Goal: Task Accomplishment & Management: Use online tool/utility

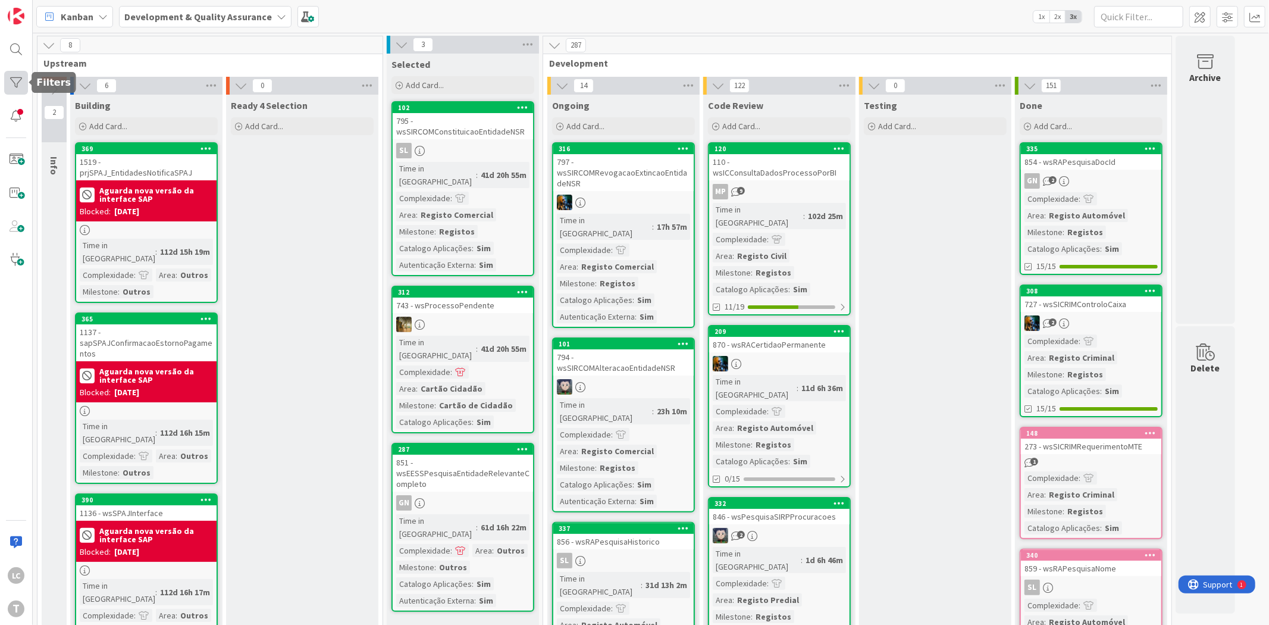
click at [9, 84] on div at bounding box center [16, 83] width 24 height 24
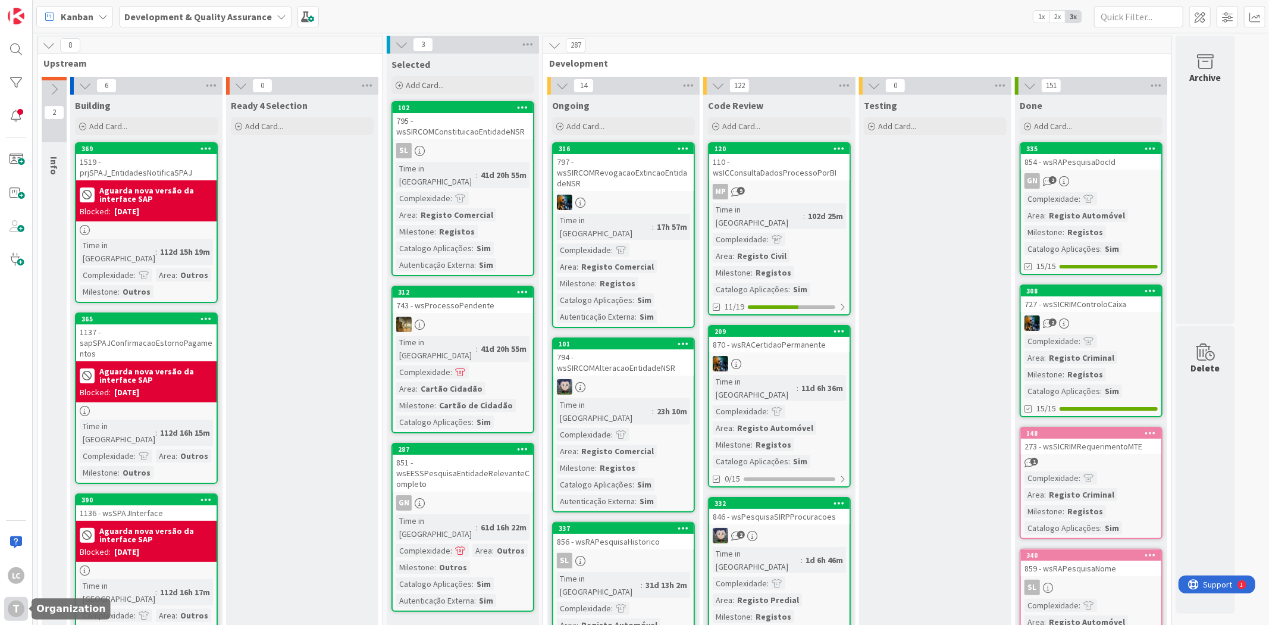
click at [14, 608] on div "T" at bounding box center [16, 608] width 17 height 17
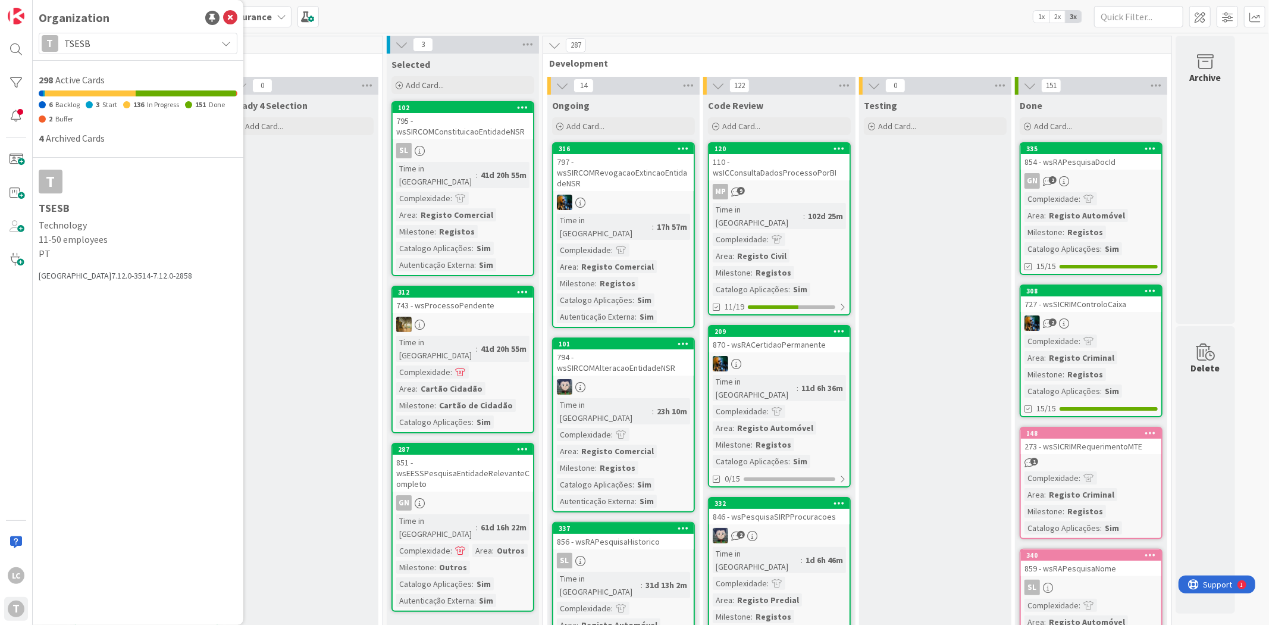
click at [99, 45] on span "TSESB" at bounding box center [137, 43] width 146 height 17
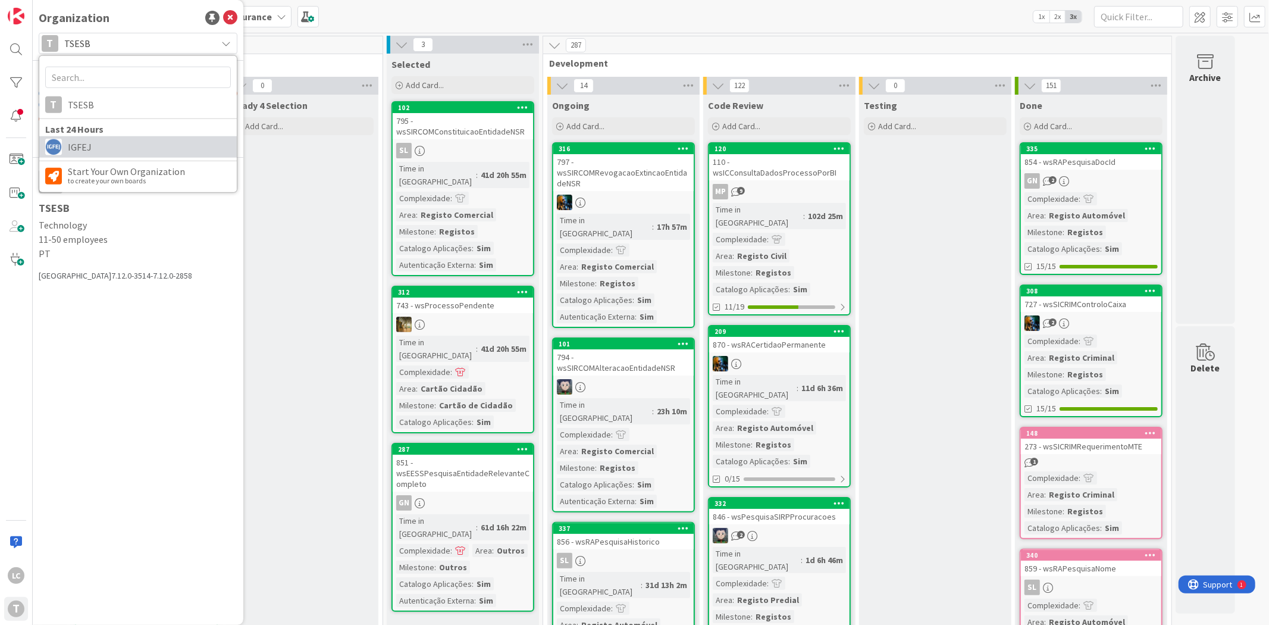
click at [97, 144] on span "IGFEJ" at bounding box center [149, 147] width 163 height 18
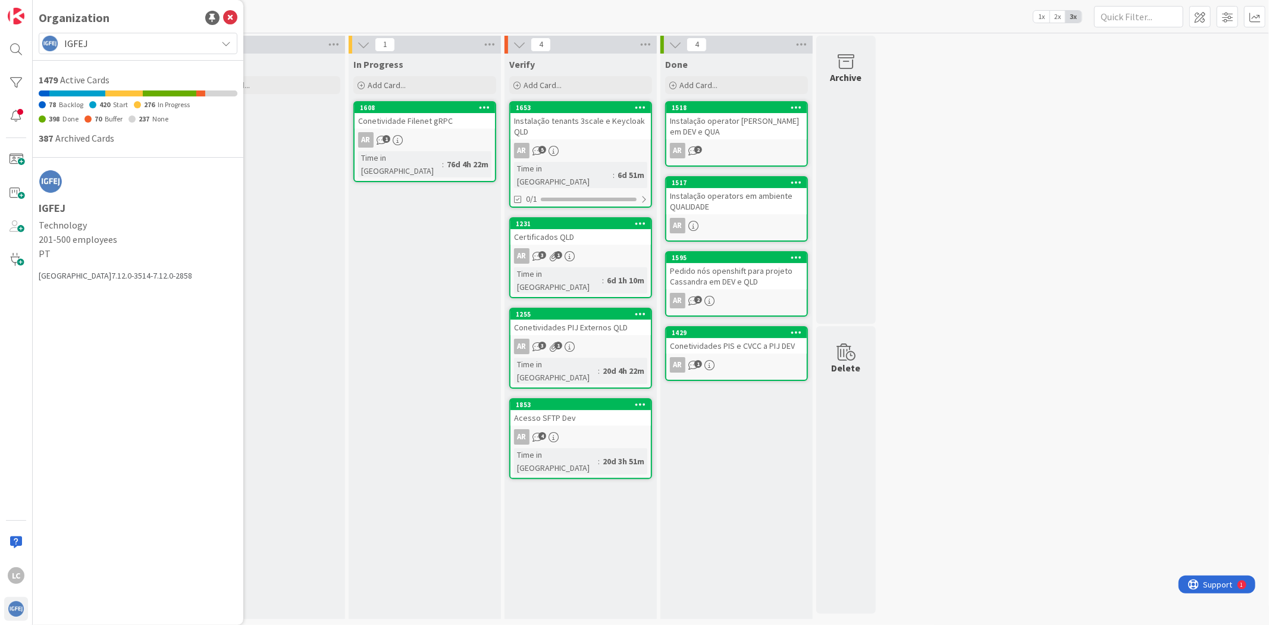
click at [406, 258] on div "In Progress Add Card... 1608 Conetividade Filenet gRPC AR 1 Time in [GEOGRAPHIC…" at bounding box center [425, 336] width 152 height 565
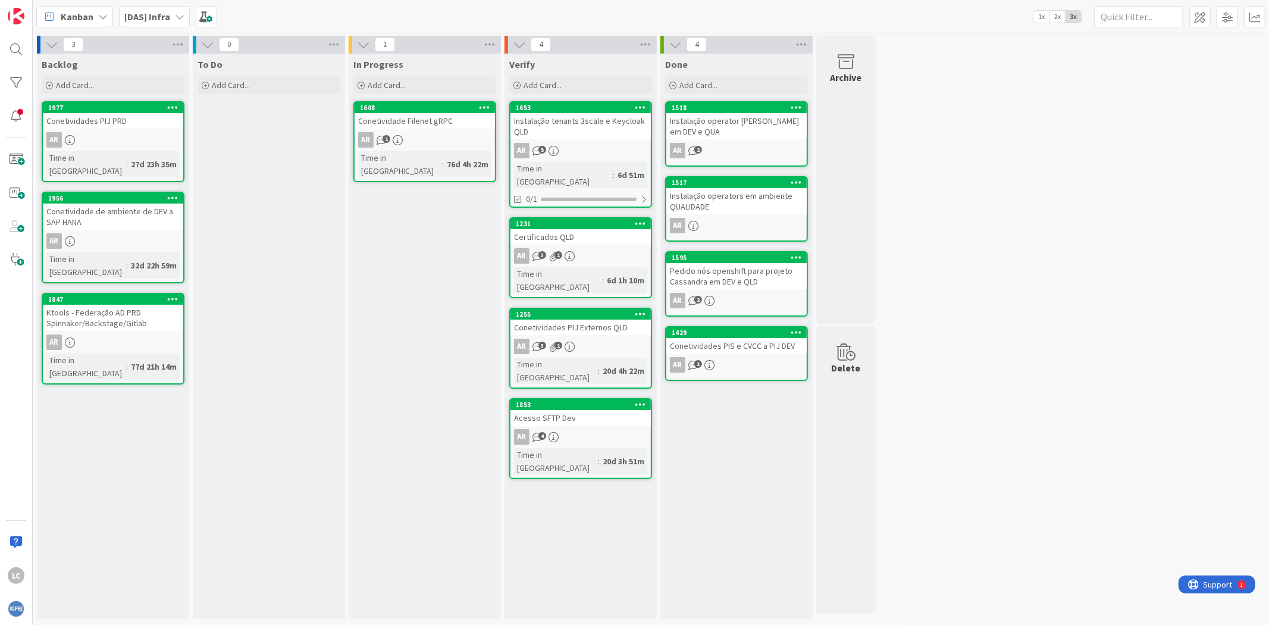
click at [768, 274] on div "Pedido nós openshift para projeto Cassandra em DEV e QLD" at bounding box center [736, 276] width 140 height 26
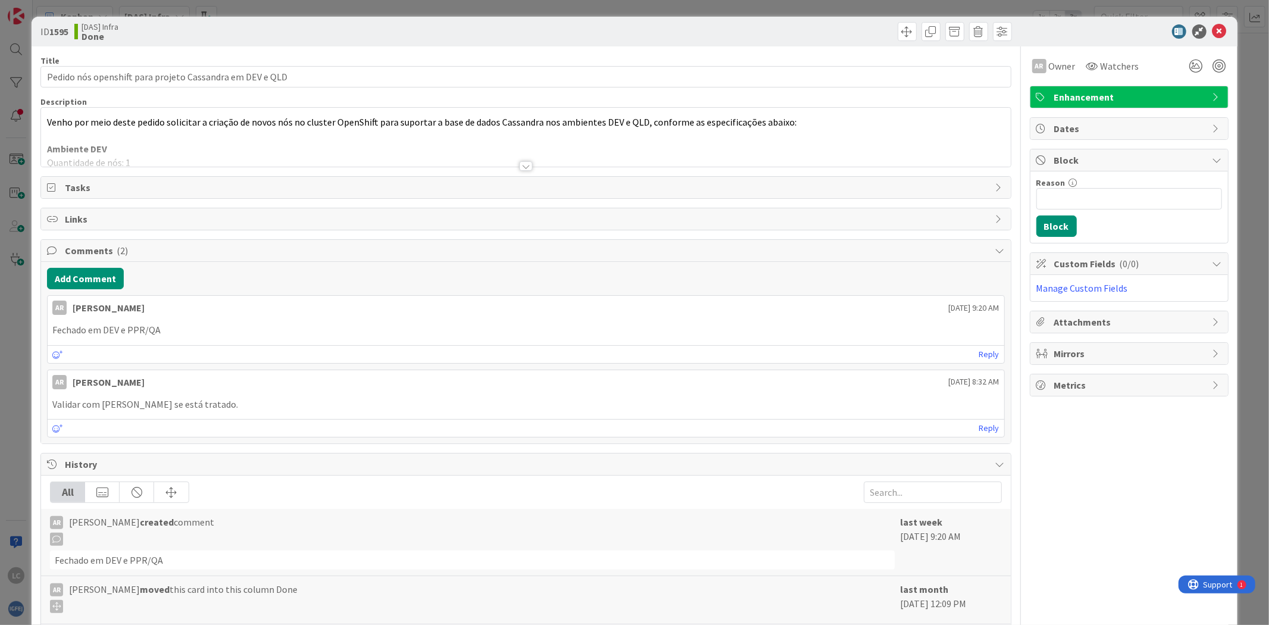
click at [519, 165] on div at bounding box center [525, 166] width 13 height 10
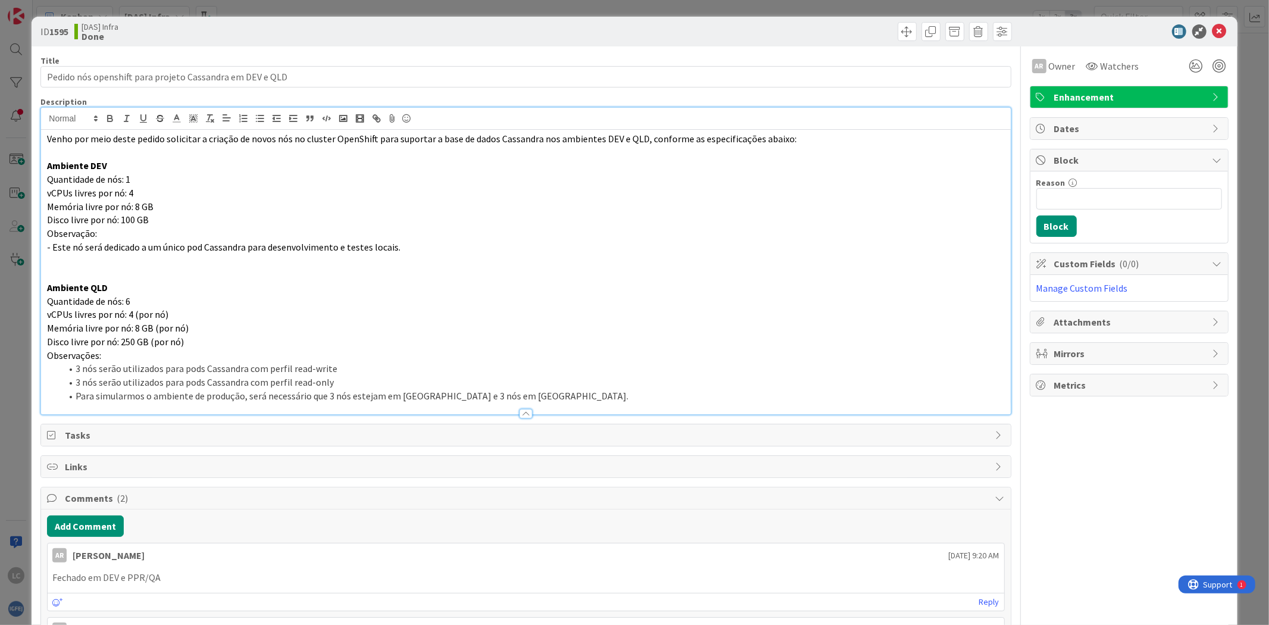
scroll to position [66, 0]
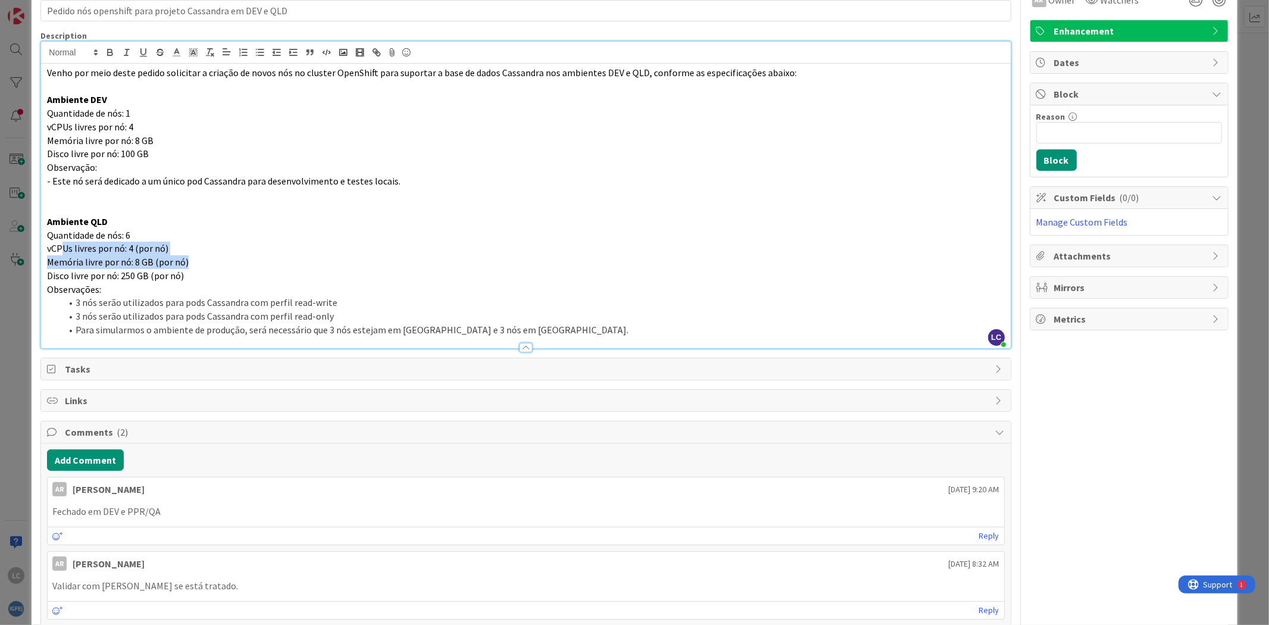
drag, startPoint x: 62, startPoint y: 250, endPoint x: 283, endPoint y: 262, distance: 220.5
click at [283, 262] on div "Venho por meio deste pedido solicitar a criação de novos nós no cluster OpenShi…" at bounding box center [525, 206] width 969 height 284
click at [12, 315] on div "ID 1595 [DAS] Infra Done Title 56 / 128 Pedido nós openshift para projeto Cassa…" at bounding box center [634, 312] width 1269 height 625
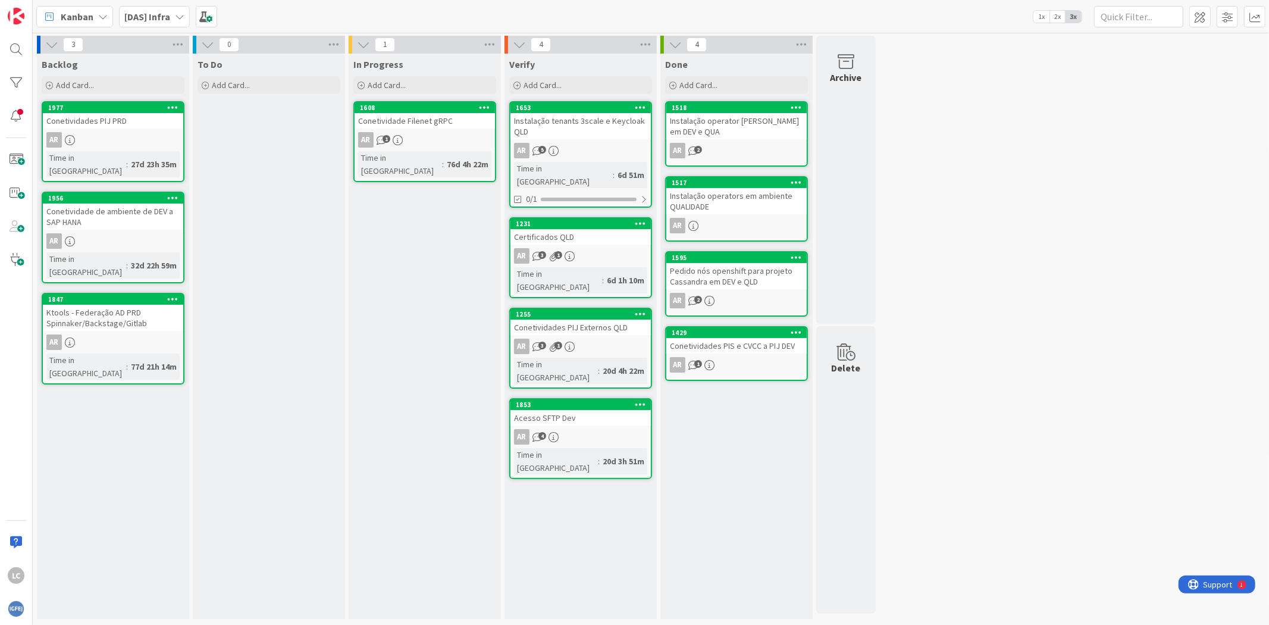
click at [296, 296] on div "To Do Add Card..." at bounding box center [269, 336] width 152 height 565
click at [390, 268] on div "In Progress Add Card... 1608 Conetividade Filenet gRPC AR 1 Time in [GEOGRAPHIC…" at bounding box center [425, 336] width 152 height 565
click at [20, 608] on img at bounding box center [16, 608] width 17 height 17
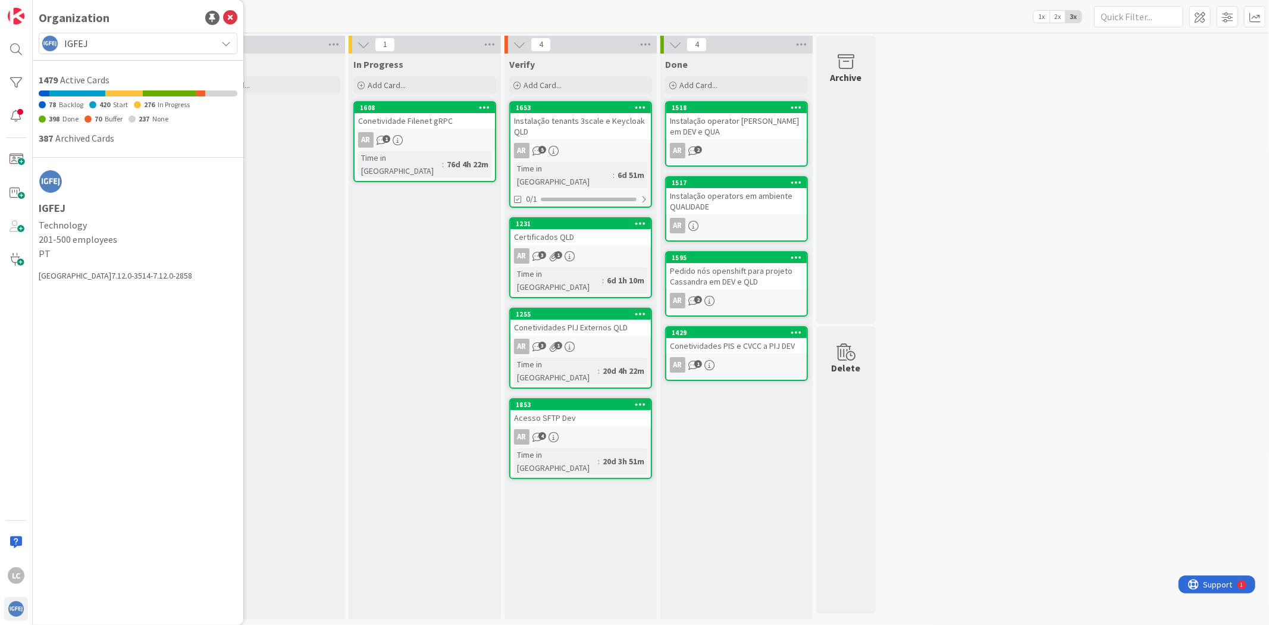
click at [159, 42] on span "IGFEJ" at bounding box center [137, 43] width 146 height 17
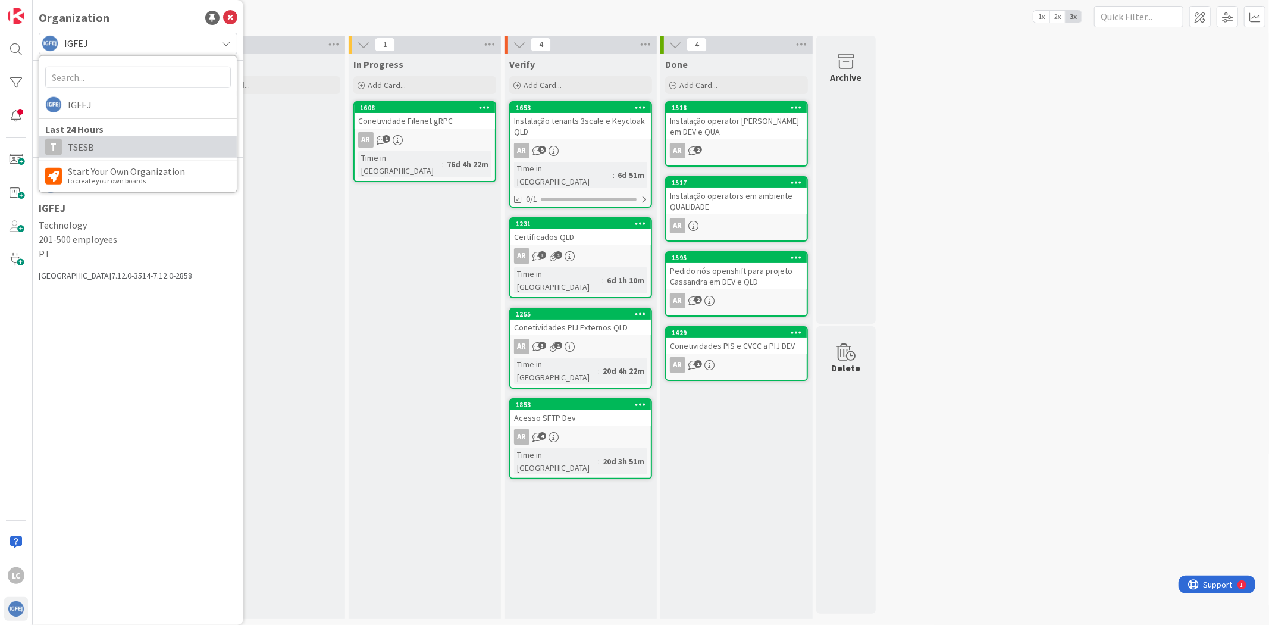
click at [82, 156] on link "T TSESB" at bounding box center [138, 146] width 198 height 21
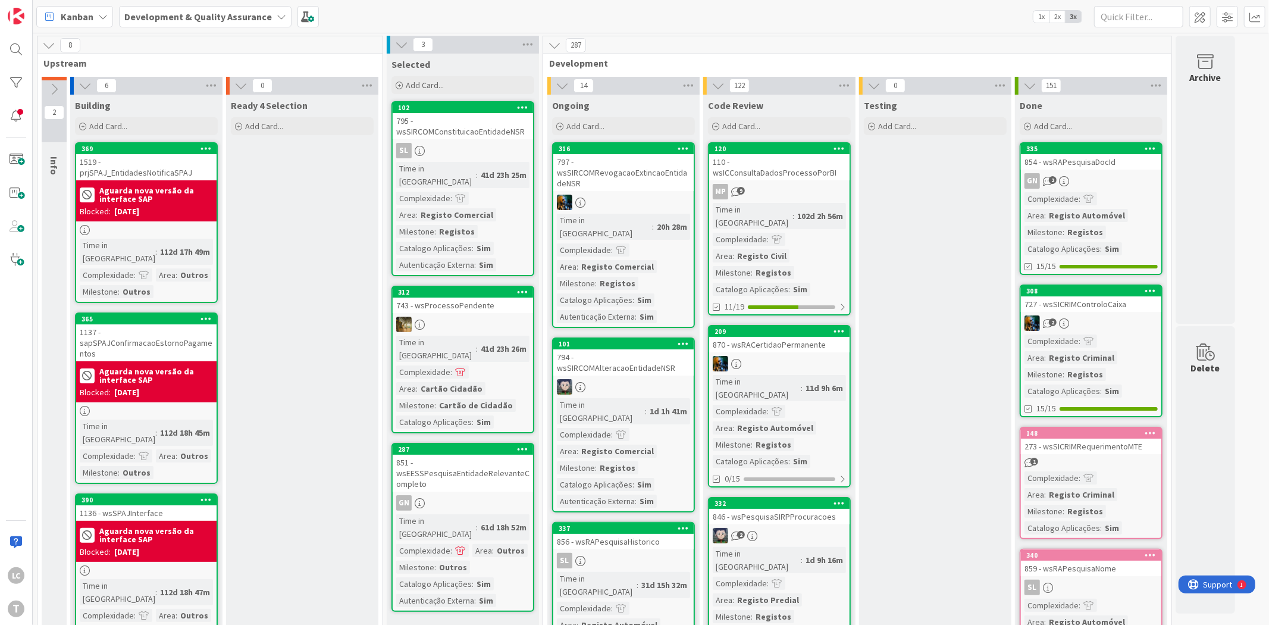
click at [659, 18] on div "Kanban Development & Quality Assurance 1x 2x 3x" at bounding box center [651, 16] width 1236 height 33
drag, startPoint x: 911, startPoint y: 228, endPoint x: 925, endPoint y: 240, distance: 18.6
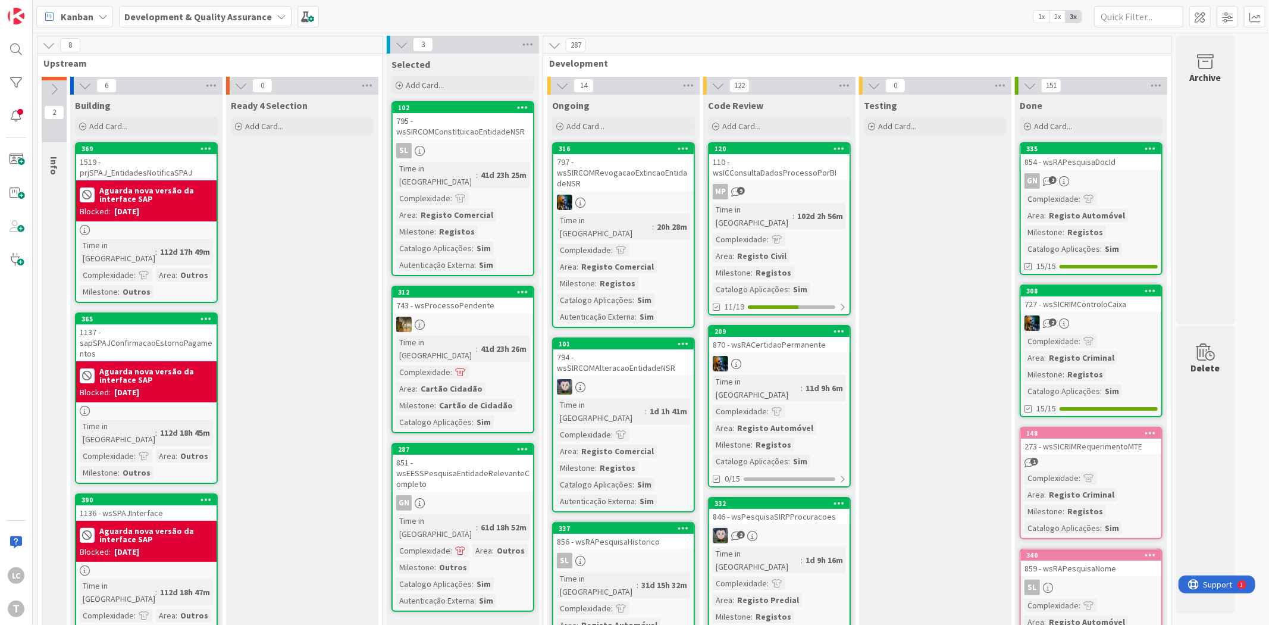
click at [10, 85] on div at bounding box center [16, 83] width 24 height 24
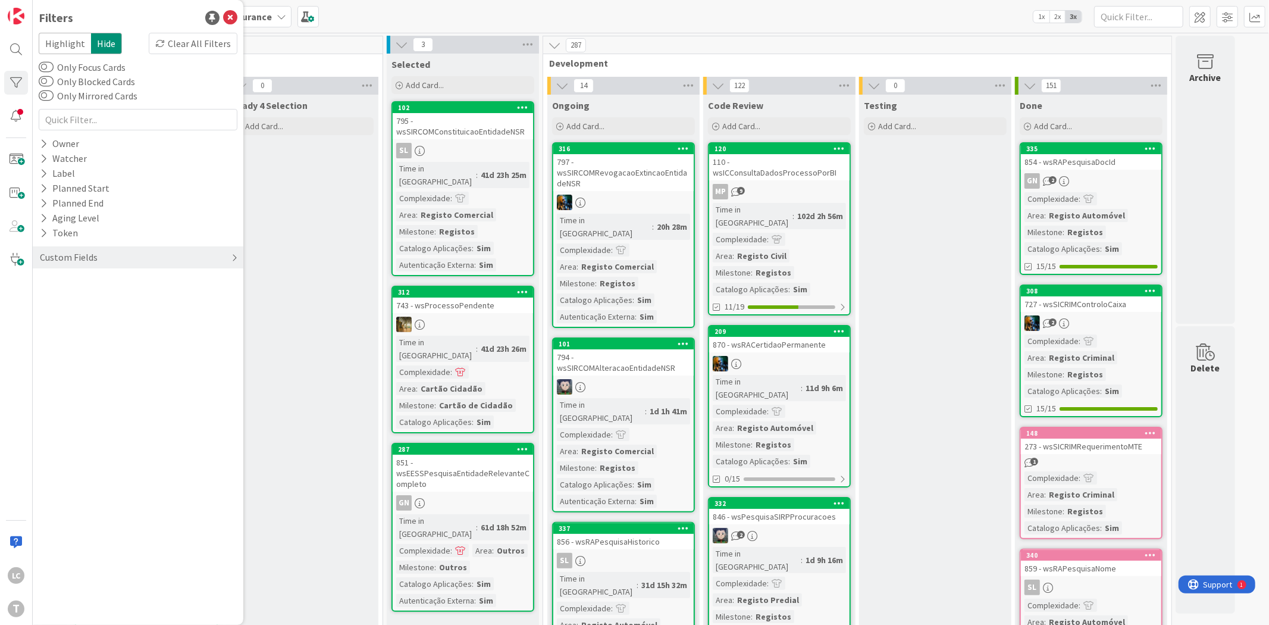
click at [100, 262] on div "Custom Fields" at bounding box center [138, 257] width 211 height 22
click at [80, 278] on button "Priority" at bounding box center [62, 281] width 46 height 15
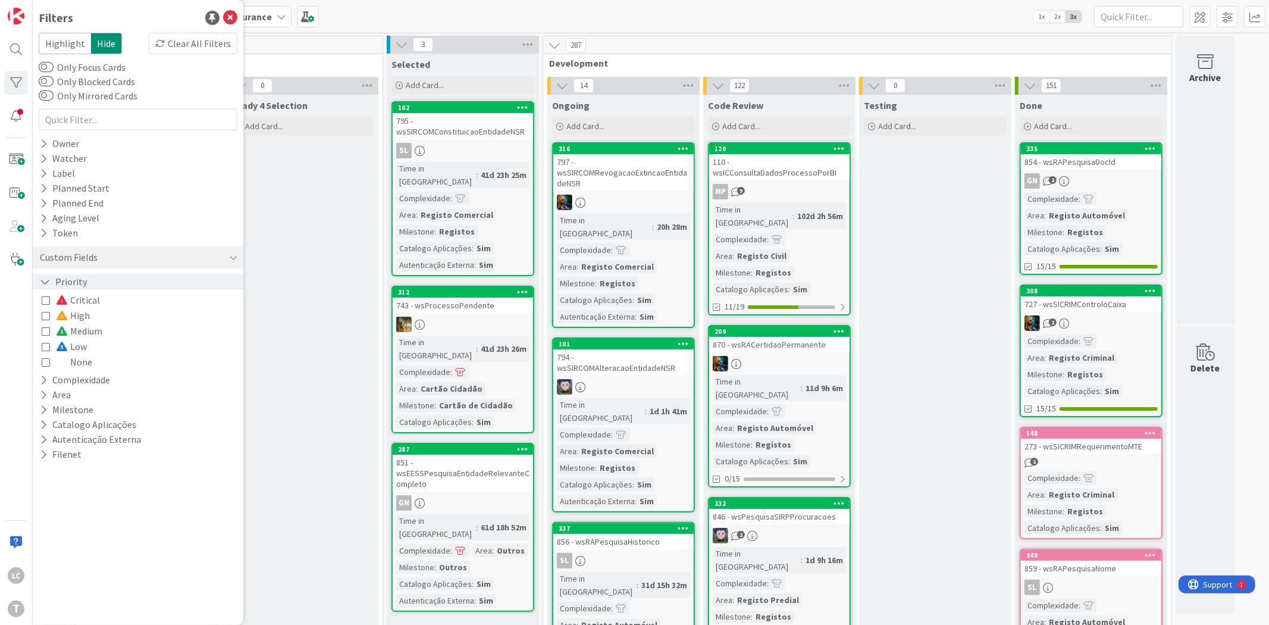
click at [80, 278] on button "Priority" at bounding box center [63, 281] width 49 height 15
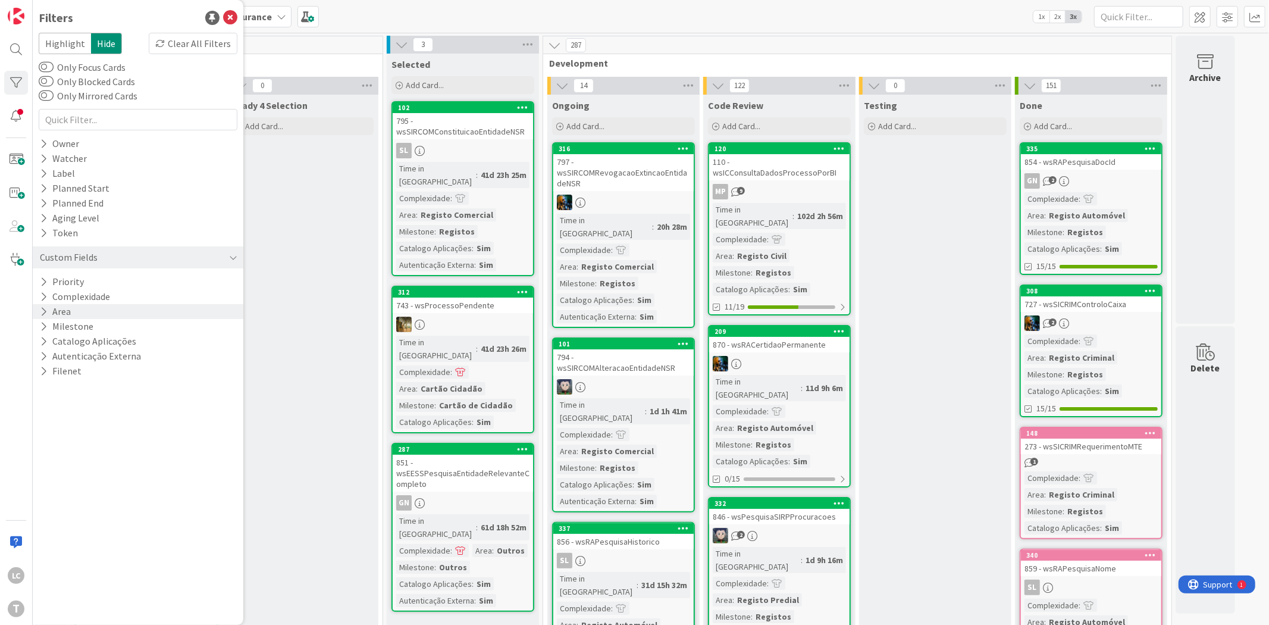
click at [107, 318] on div "Area" at bounding box center [138, 311] width 211 height 15
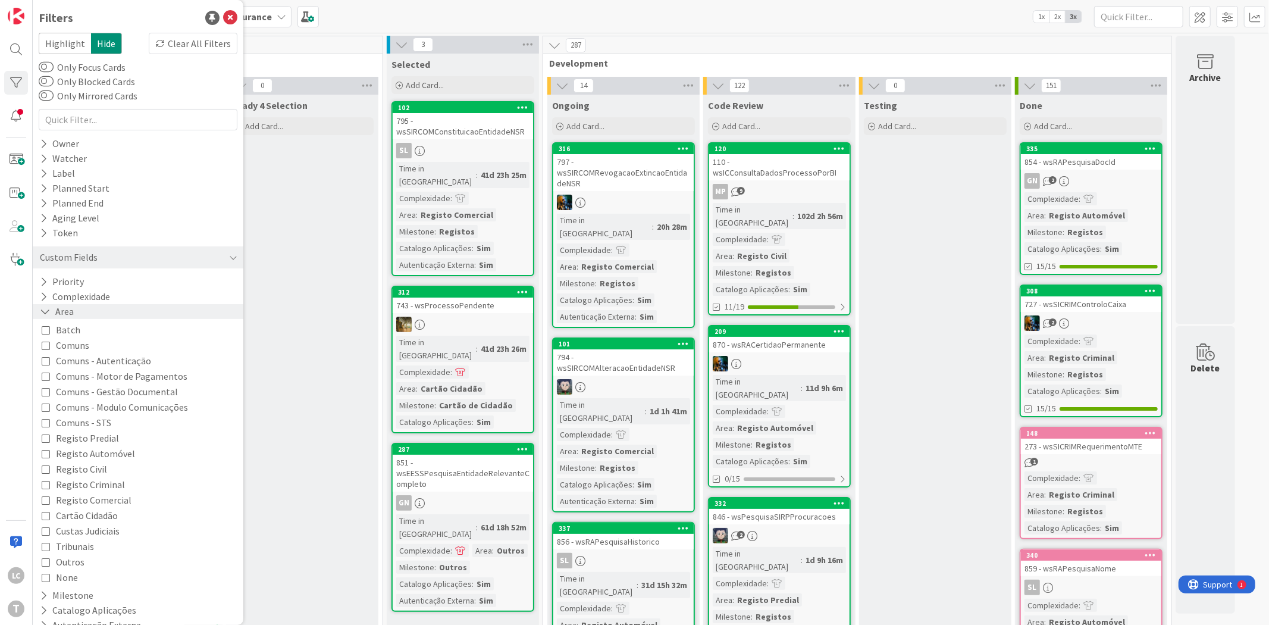
click at [108, 314] on div "Area" at bounding box center [138, 311] width 211 height 15
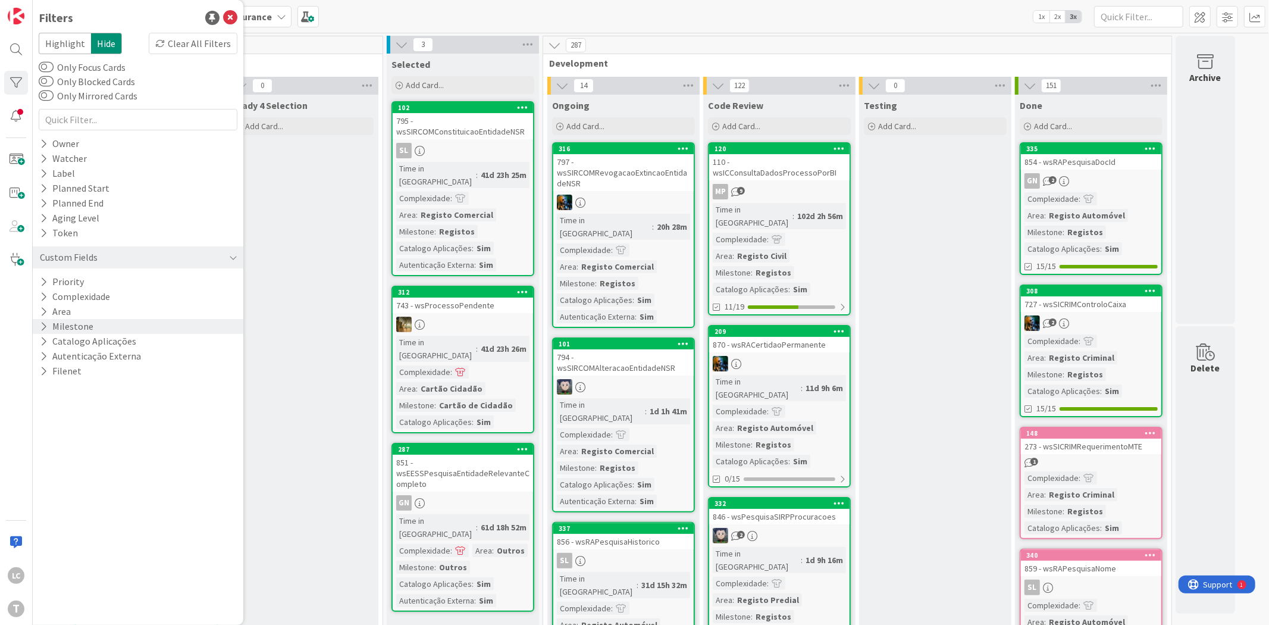
click at [104, 331] on div "Milestone" at bounding box center [138, 326] width 211 height 15
click at [48, 409] on icon at bounding box center [46, 406] width 8 height 8
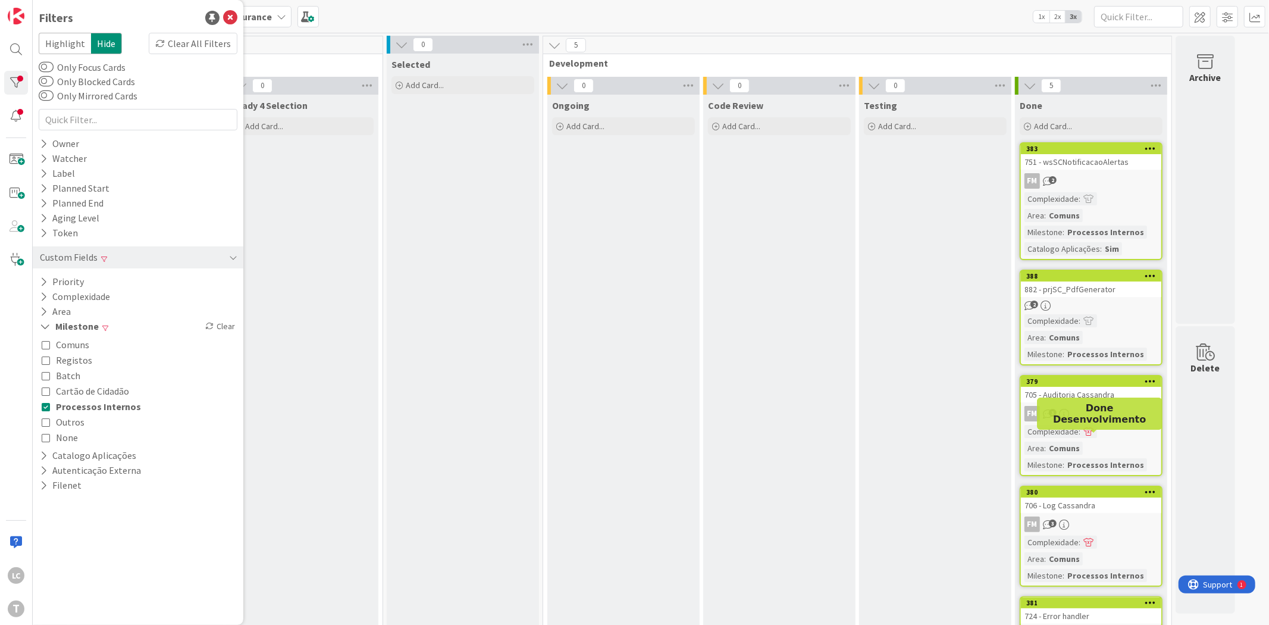
scroll to position [5, 0]
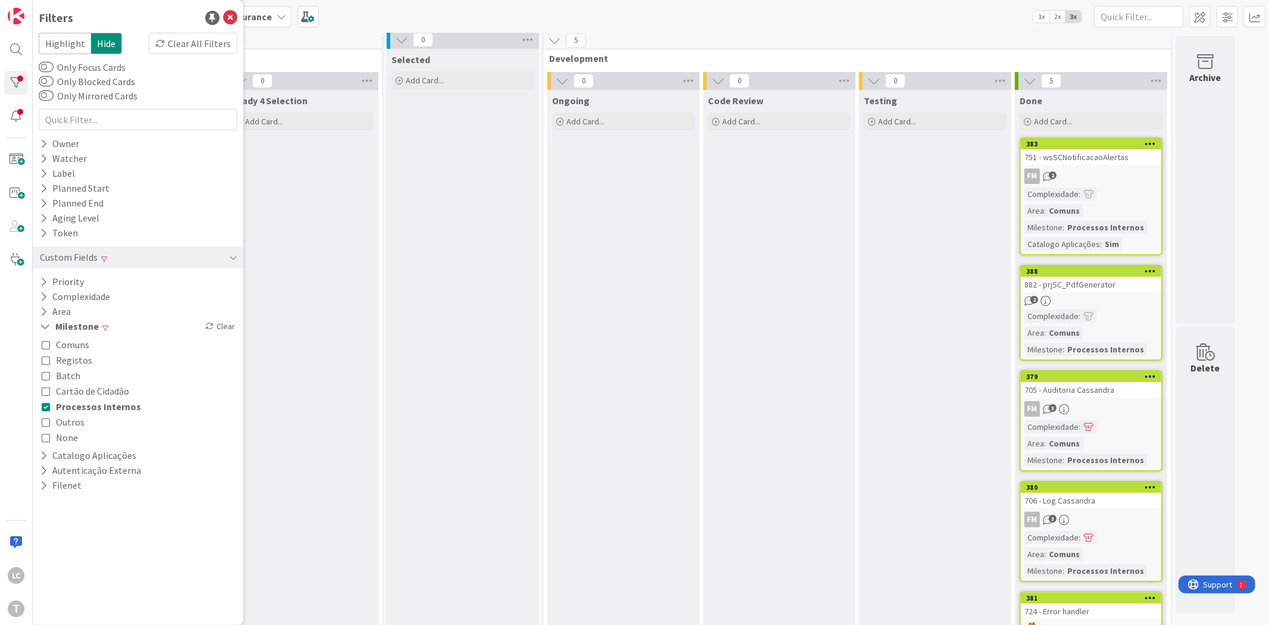
click at [959, 454] on div "Testing Add Card..." at bounding box center [935, 396] width 152 height 612
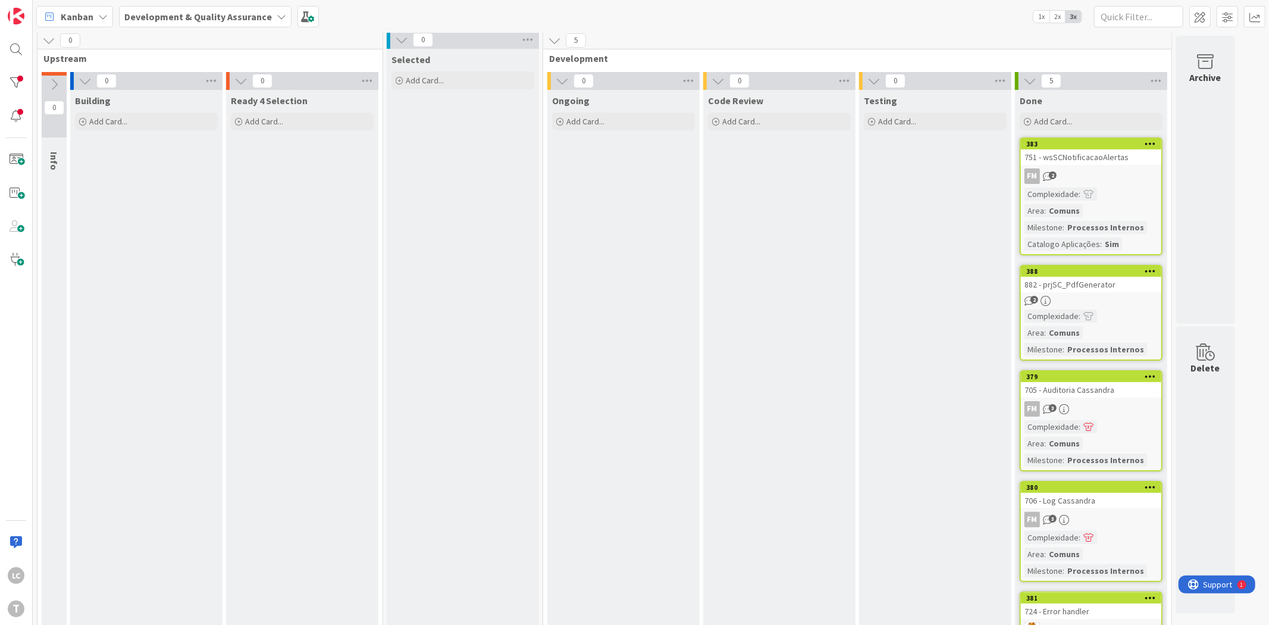
click at [981, 351] on div "Testing Add Card..." at bounding box center [935, 396] width 152 height 612
click at [609, 294] on div "Ongoing Add Card..." at bounding box center [623, 396] width 152 height 612
click at [1044, 328] on div "Done Add Card... 383 751 - wsSCNotificacaoAlertas FM 2 Complexidade : Area : Co…" at bounding box center [1091, 396] width 152 height 612
click at [800, 365] on div "Code Review Add Card..." at bounding box center [779, 396] width 152 height 612
click at [700, 384] on div "0 Ongoing Add Card..." at bounding box center [624, 390] width 156 height 636
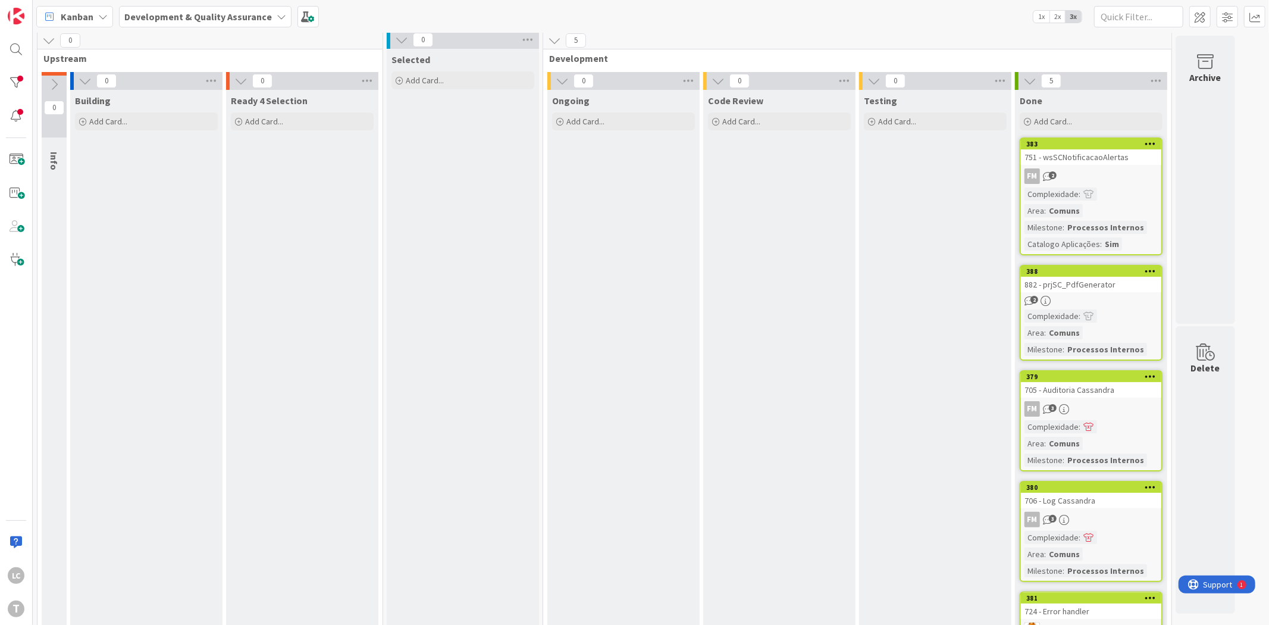
click at [604, 209] on div "Ongoing Add Card..." at bounding box center [623, 396] width 152 height 612
click at [831, 508] on div "Code Review Add Card..." at bounding box center [779, 396] width 152 height 612
click at [10, 80] on div at bounding box center [16, 83] width 24 height 24
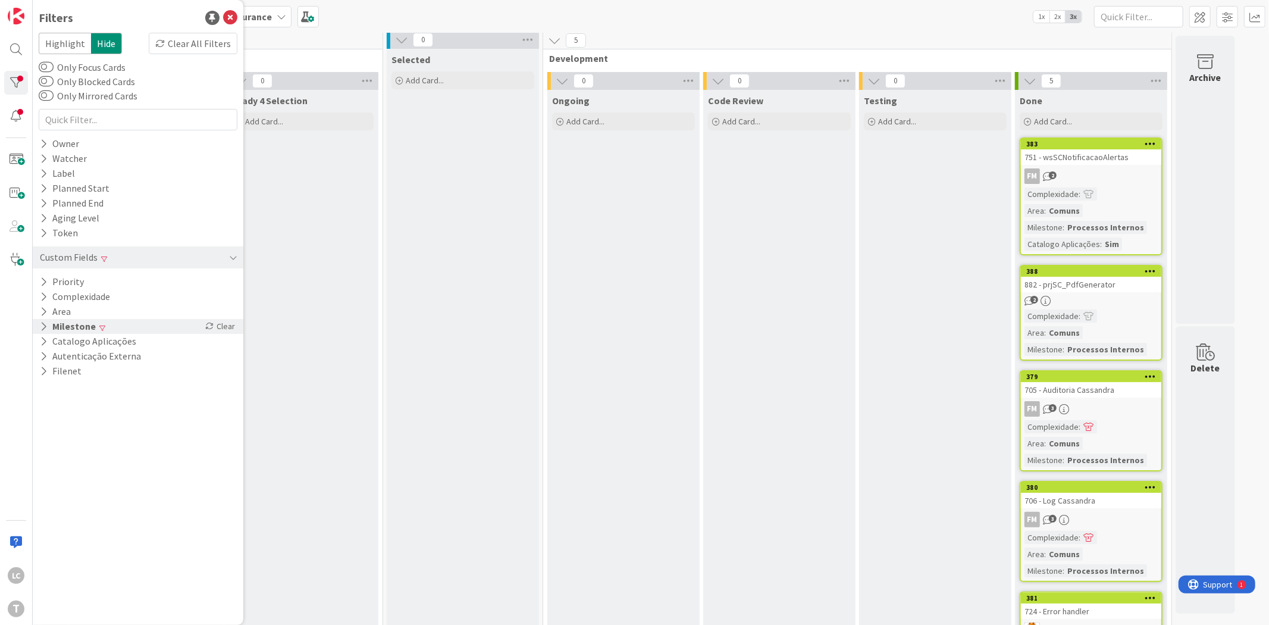
click at [45, 323] on icon at bounding box center [44, 326] width 8 height 10
click at [46, 399] on button "Processos Internos" at bounding box center [91, 406] width 99 height 15
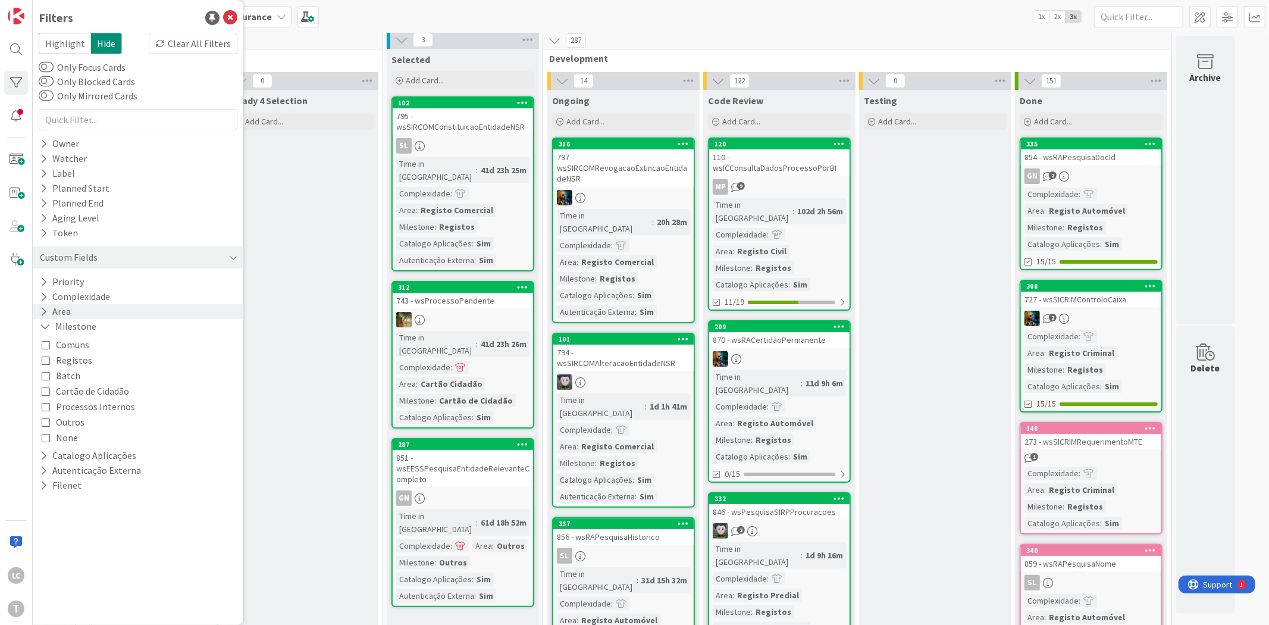
click at [51, 308] on button "Area" at bounding box center [55, 311] width 33 height 15
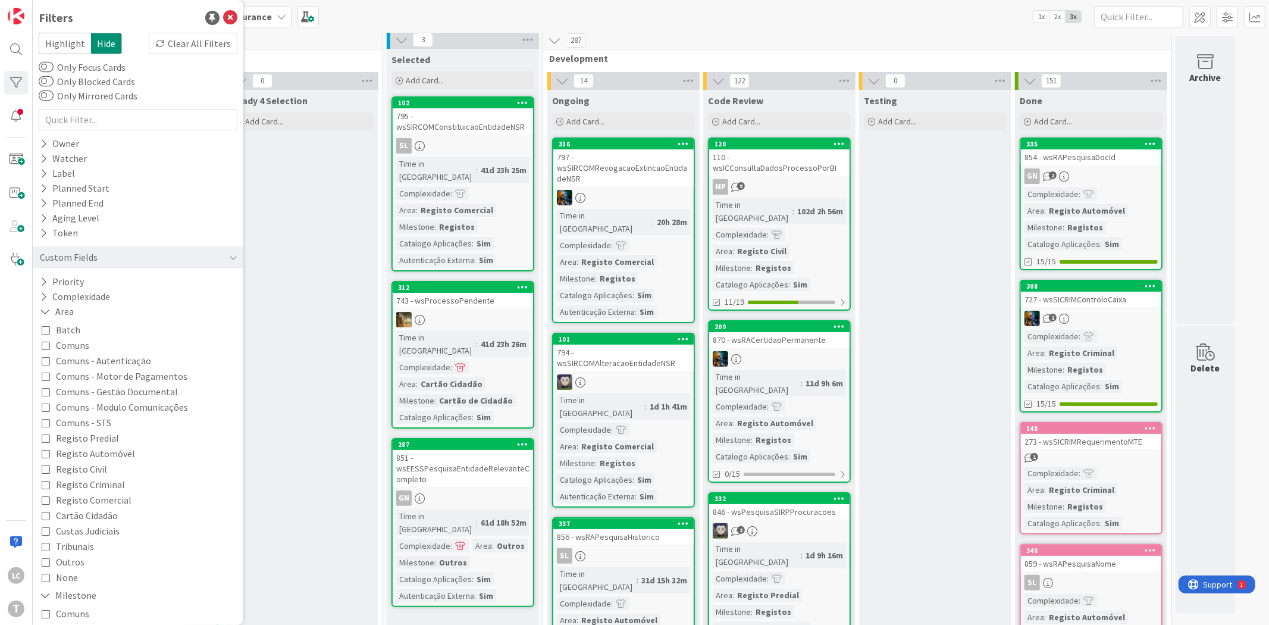
click at [48, 341] on icon at bounding box center [46, 345] width 8 height 8
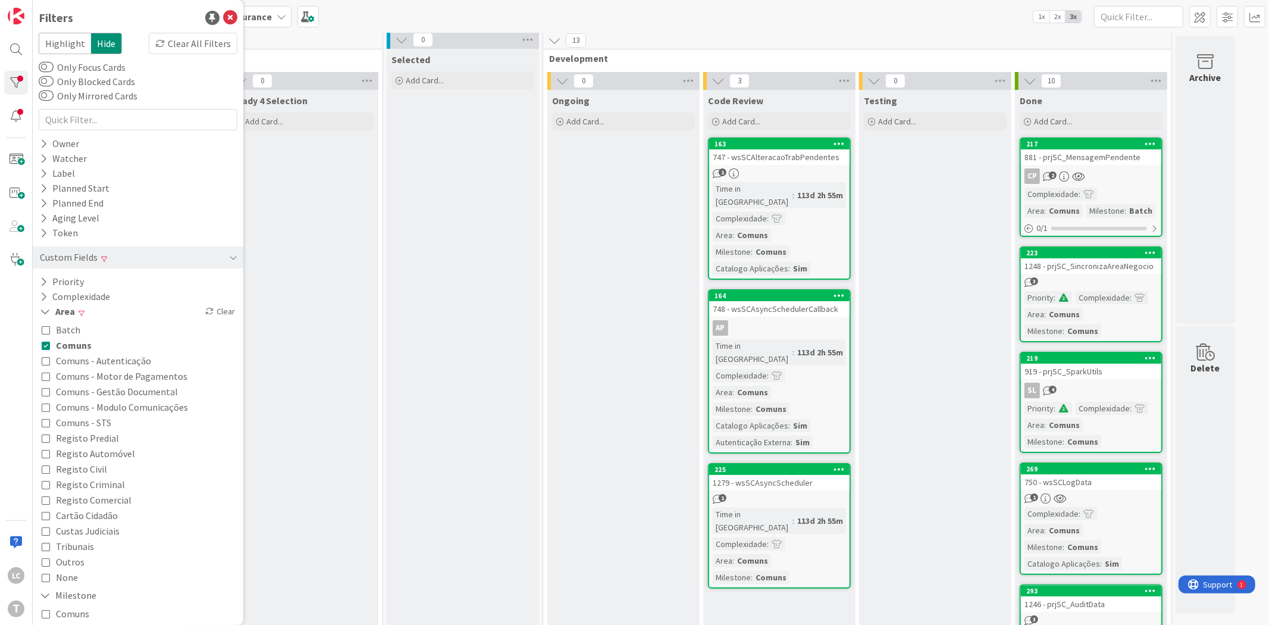
click at [48, 341] on icon at bounding box center [46, 345] width 8 height 8
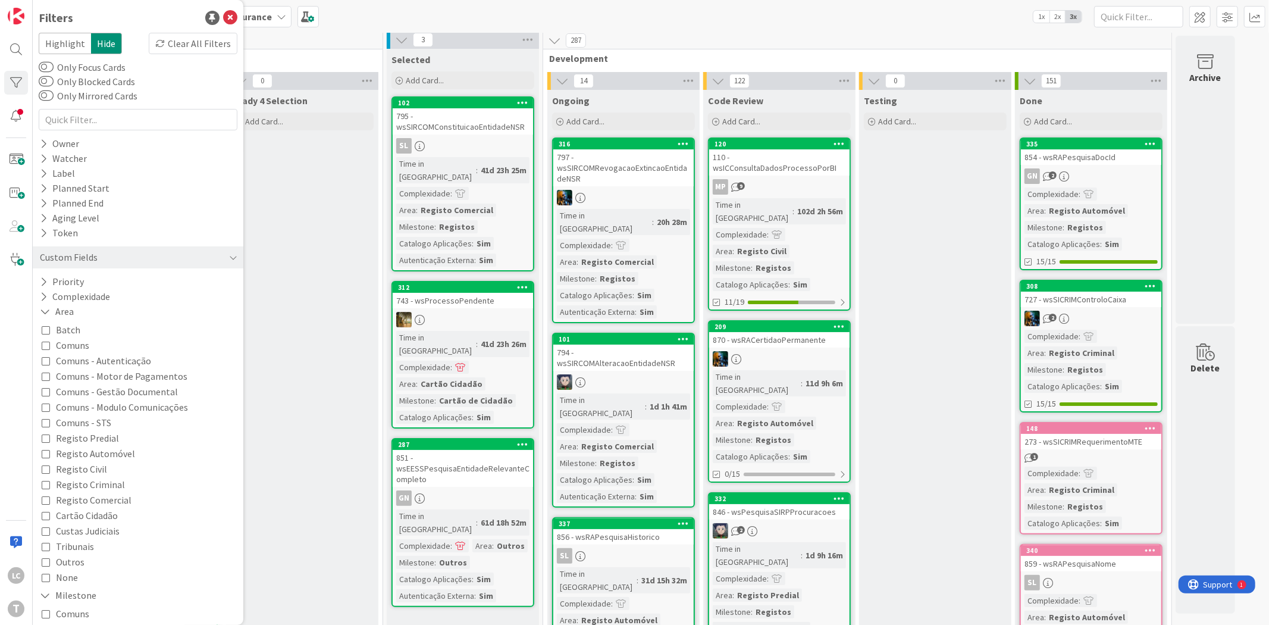
click at [45, 363] on icon at bounding box center [46, 360] width 8 height 8
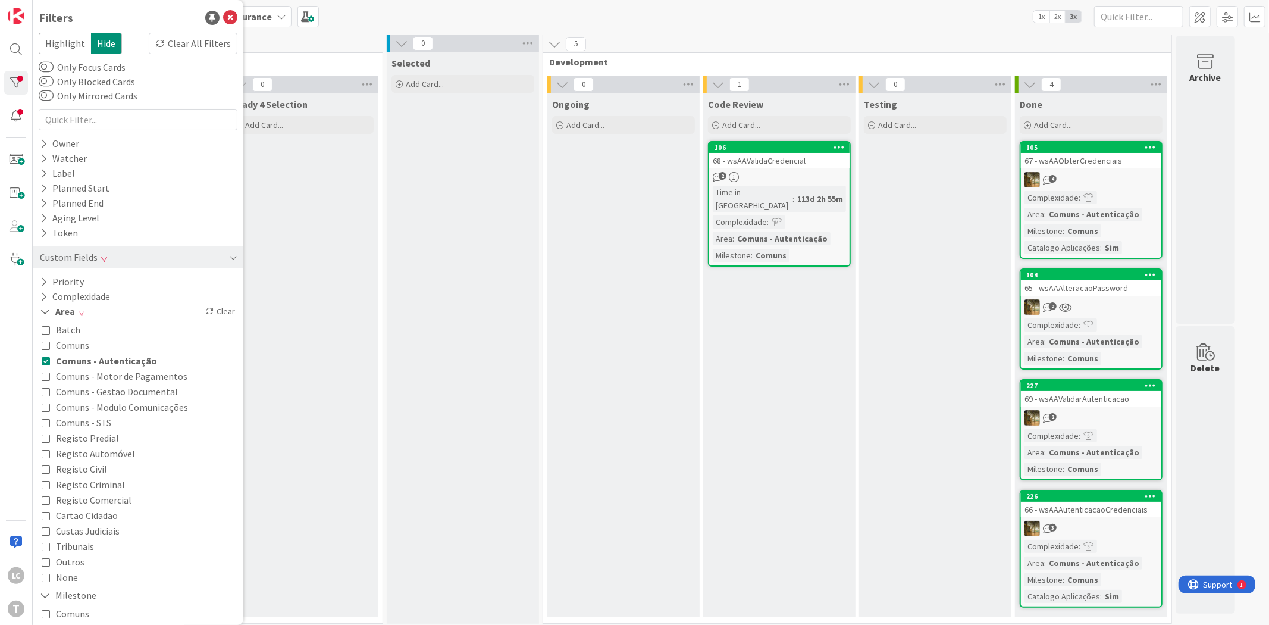
click at [45, 359] on icon at bounding box center [46, 360] width 8 height 8
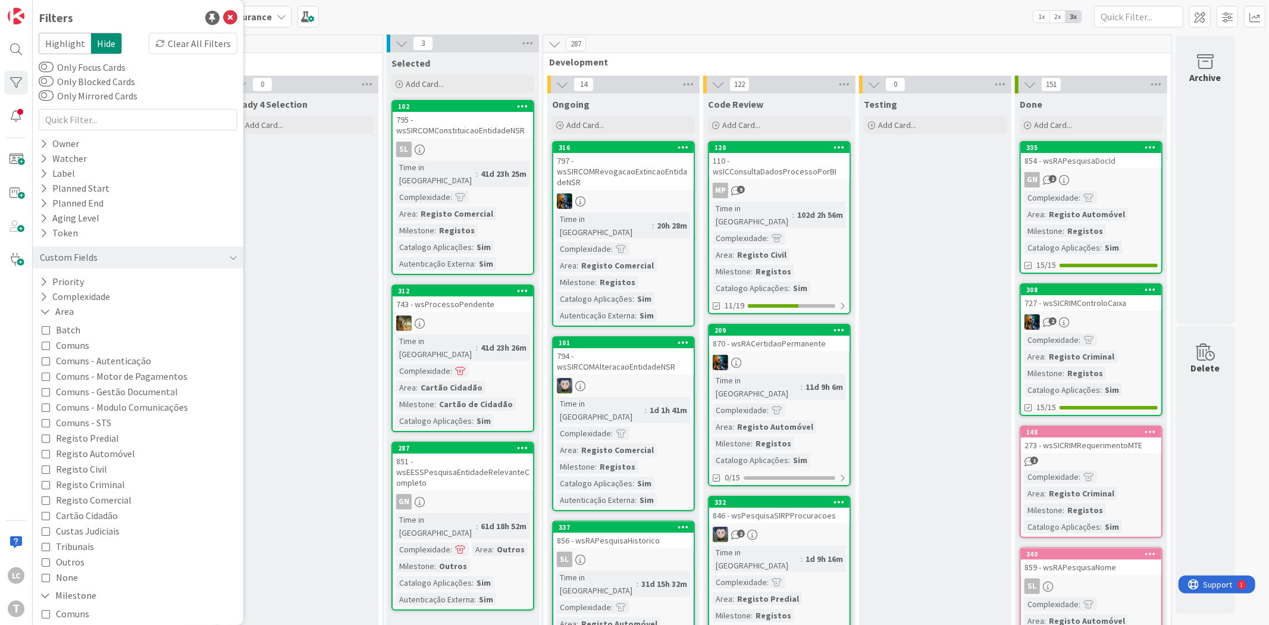
scroll to position [5, 0]
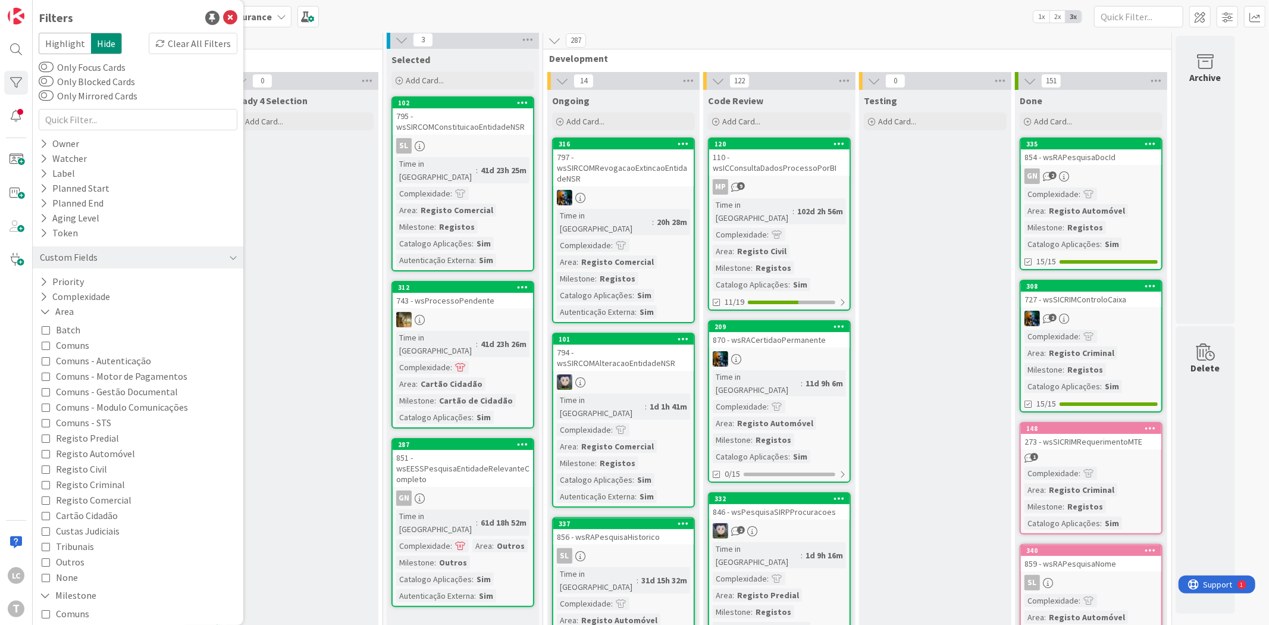
click at [49, 346] on icon at bounding box center [46, 345] width 8 height 8
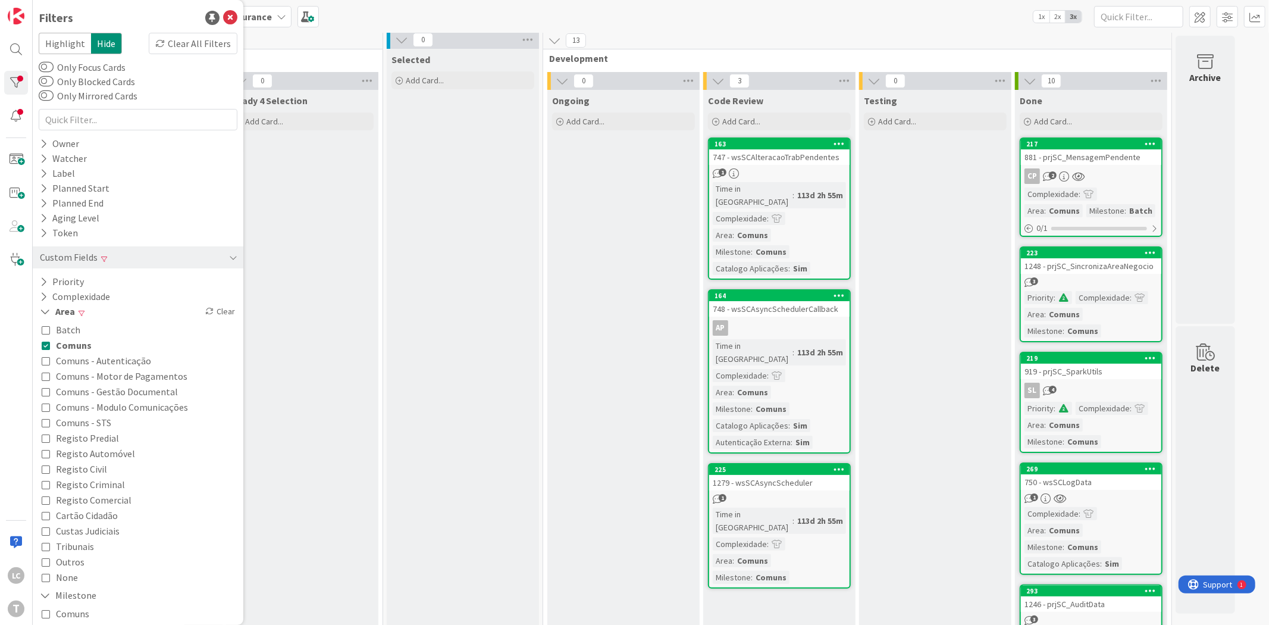
click at [49, 346] on icon at bounding box center [46, 345] width 8 height 8
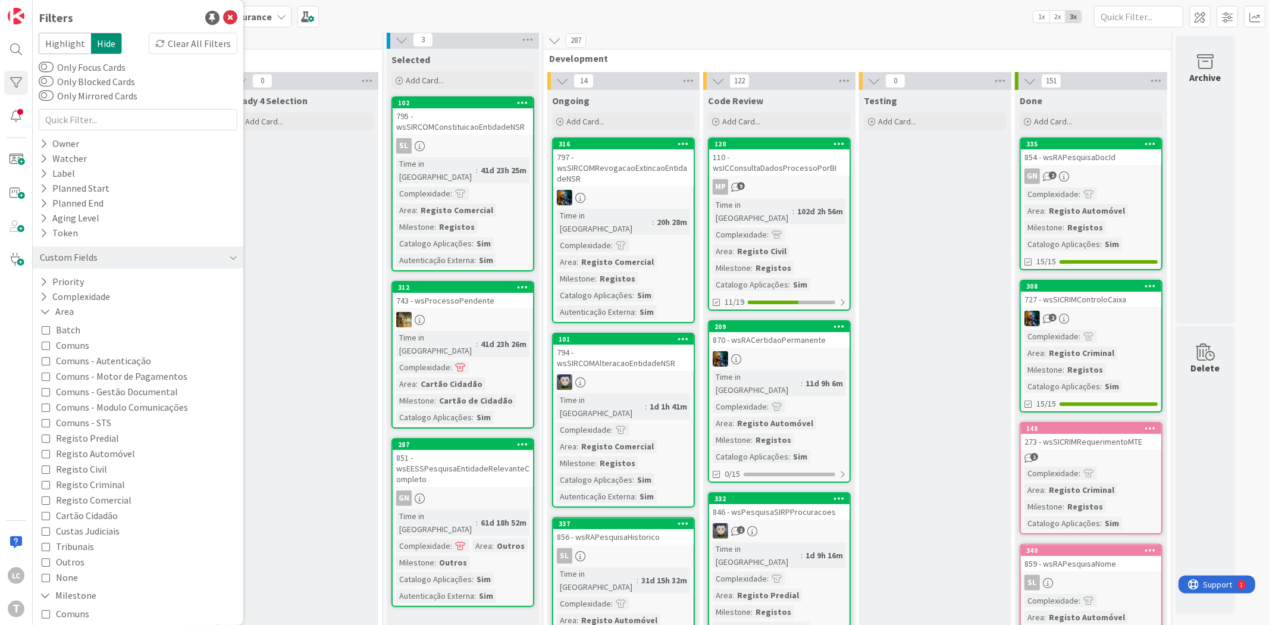
click at [44, 391] on icon at bounding box center [46, 391] width 8 height 8
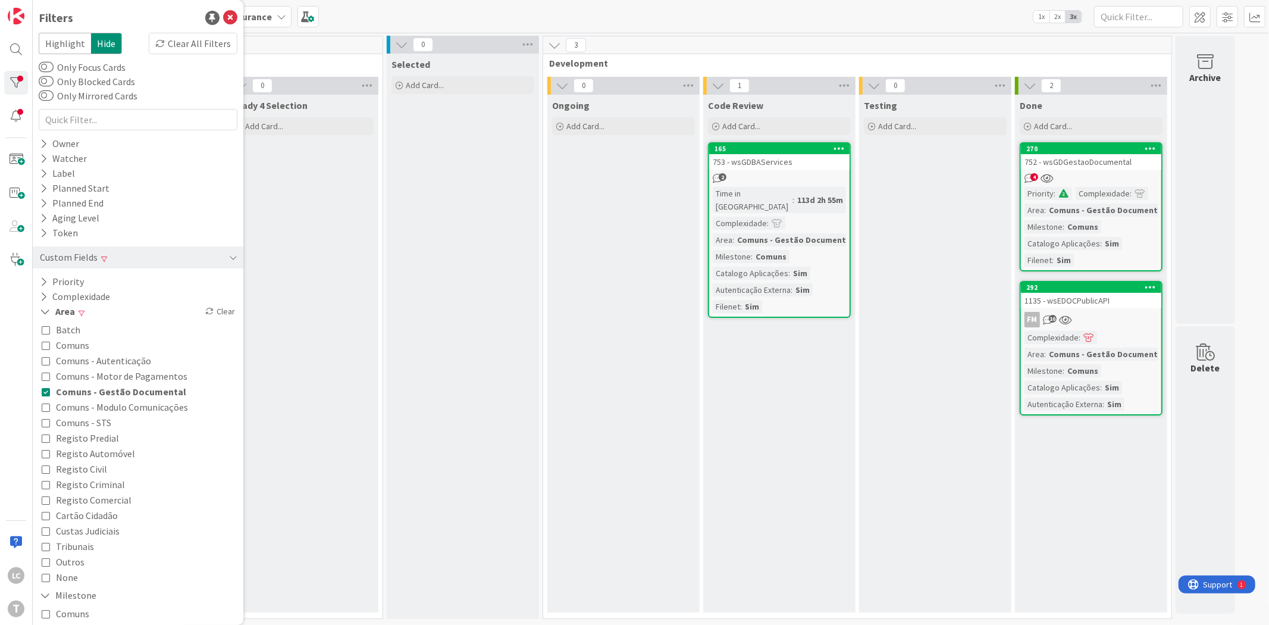
scroll to position [0, 0]
click at [44, 391] on icon at bounding box center [46, 391] width 8 height 8
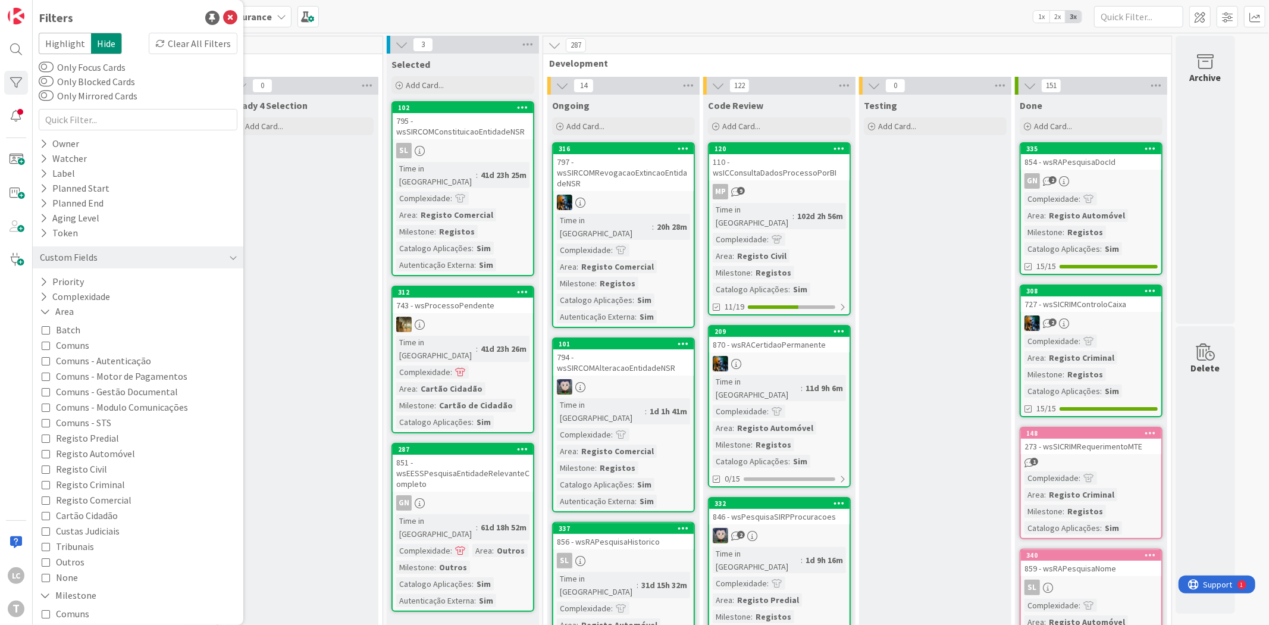
click at [46, 392] on icon at bounding box center [46, 391] width 8 height 8
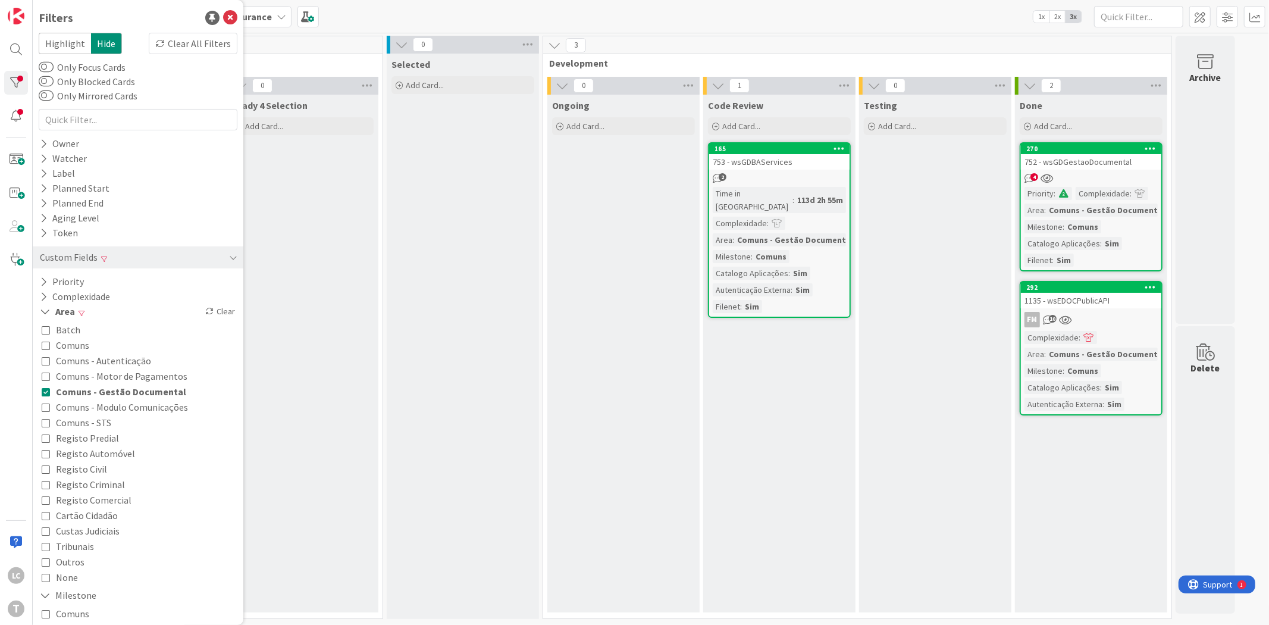
click at [48, 377] on icon at bounding box center [46, 376] width 8 height 8
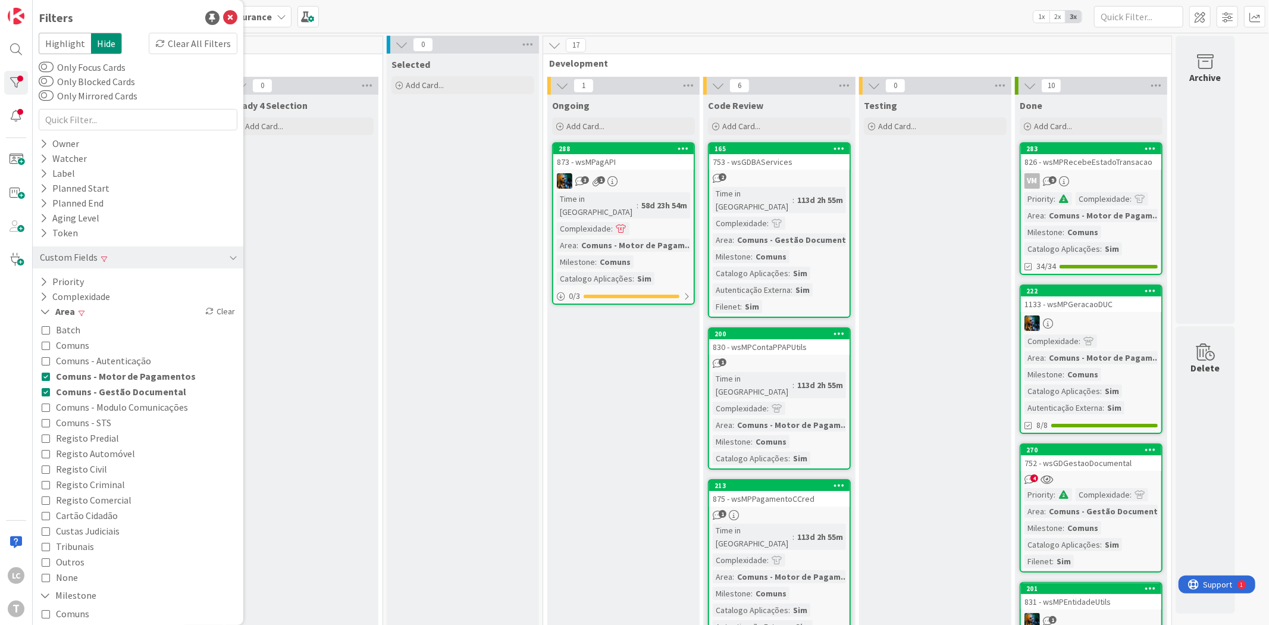
click at [45, 403] on icon at bounding box center [46, 407] width 8 height 8
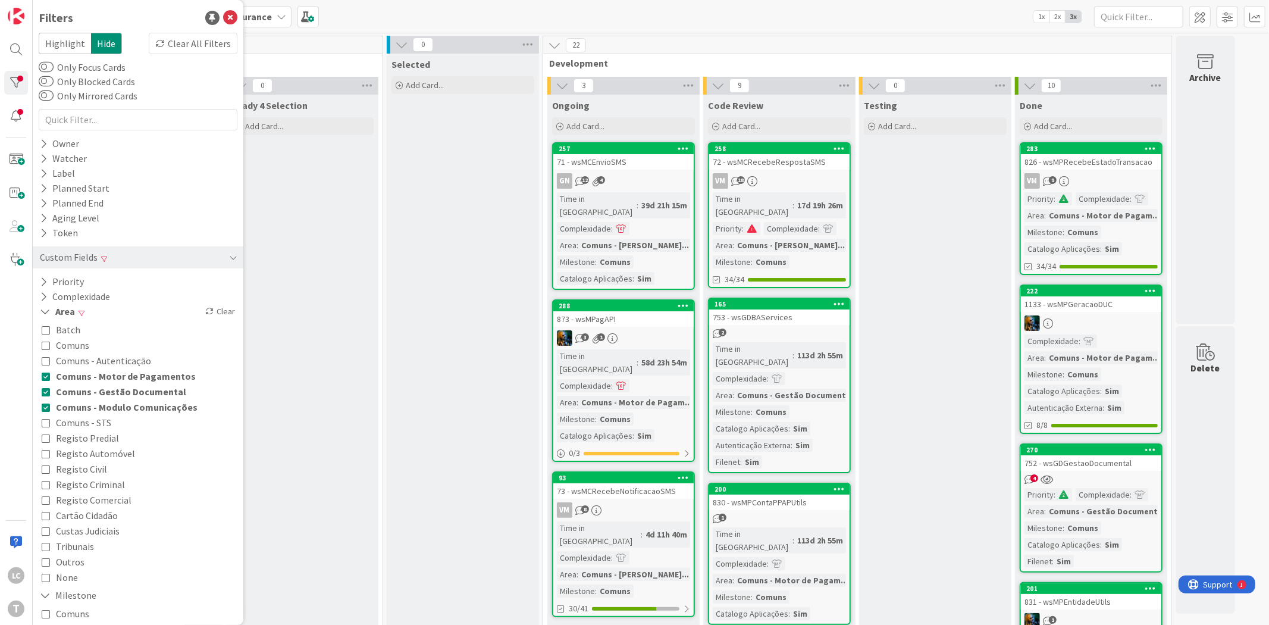
click at [45, 361] on icon at bounding box center [46, 360] width 8 height 8
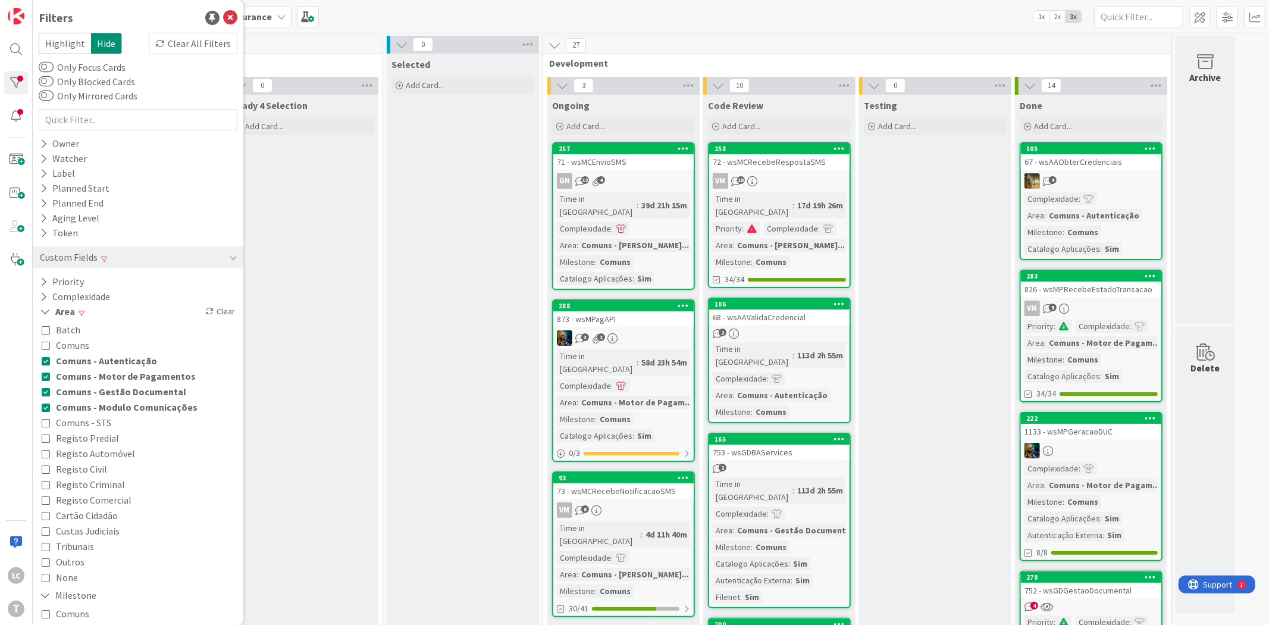
click at [43, 347] on icon at bounding box center [46, 345] width 8 height 8
click at [45, 420] on icon at bounding box center [46, 422] width 8 height 8
click at [45, 419] on icon at bounding box center [46, 422] width 8 height 8
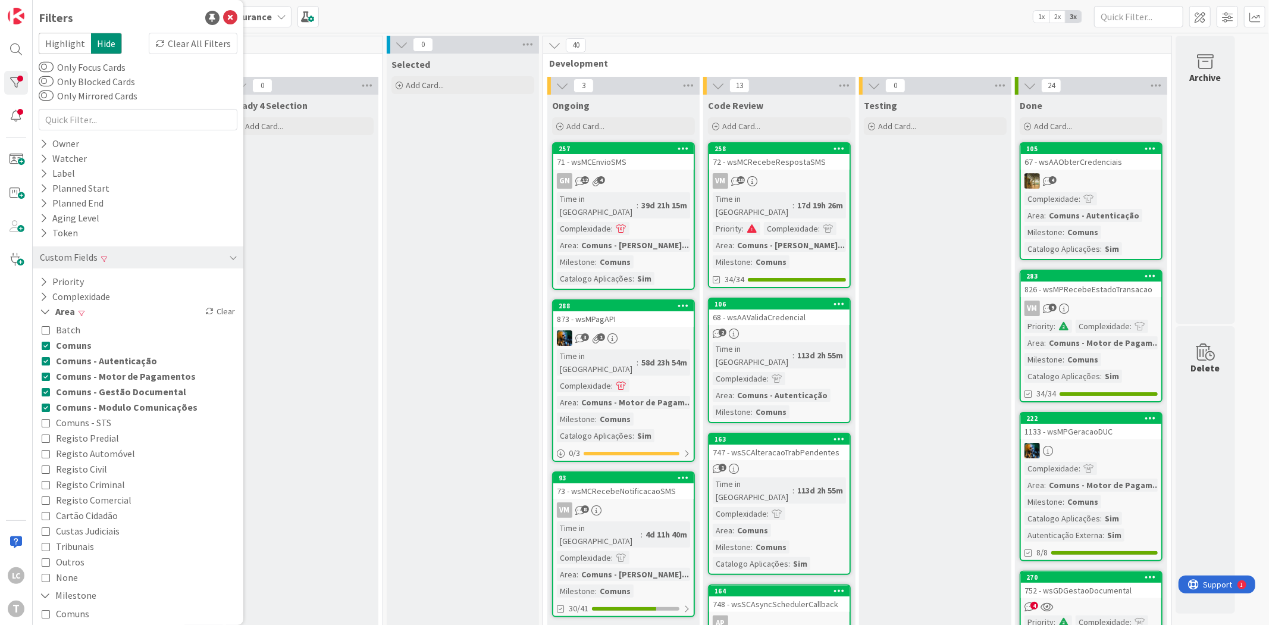
click at [45, 409] on icon at bounding box center [46, 407] width 8 height 8
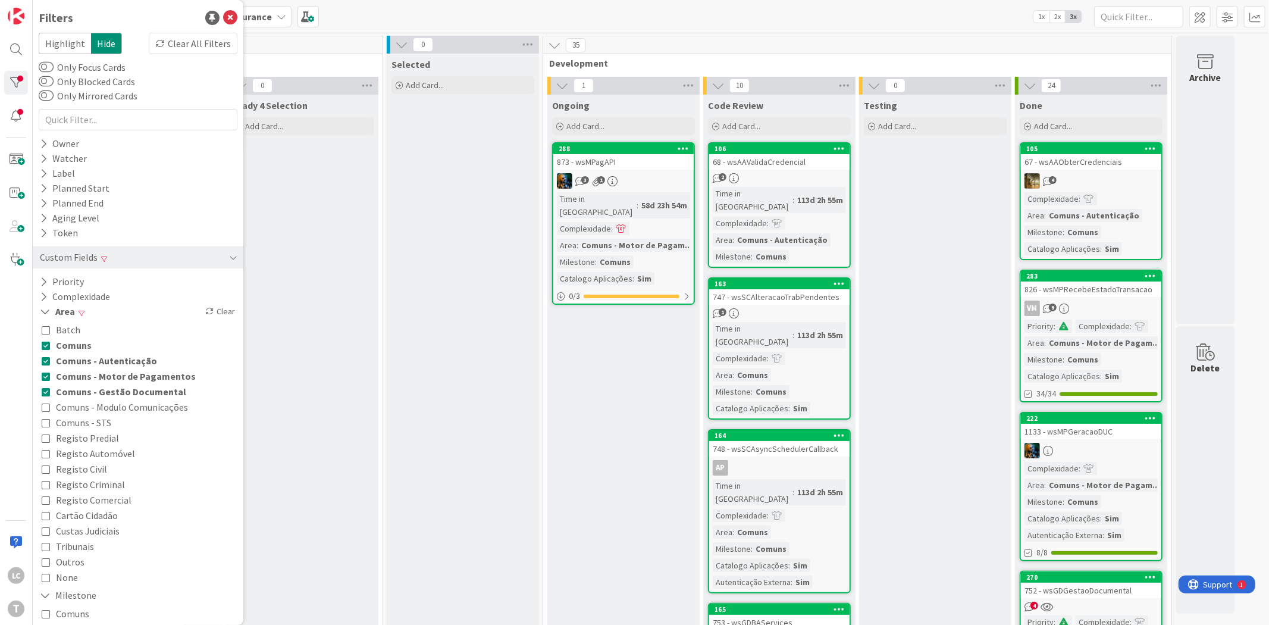
click at [45, 392] on icon at bounding box center [46, 391] width 8 height 8
click at [45, 377] on icon at bounding box center [46, 376] width 8 height 8
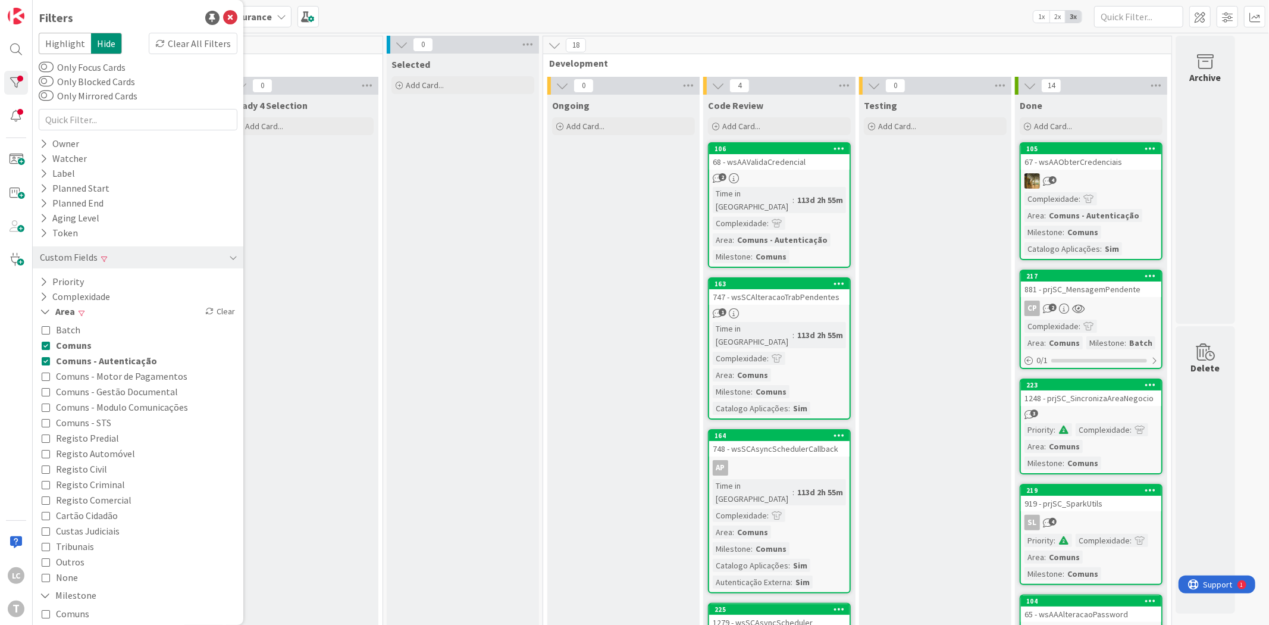
click at [48, 360] on icon at bounding box center [46, 360] width 8 height 8
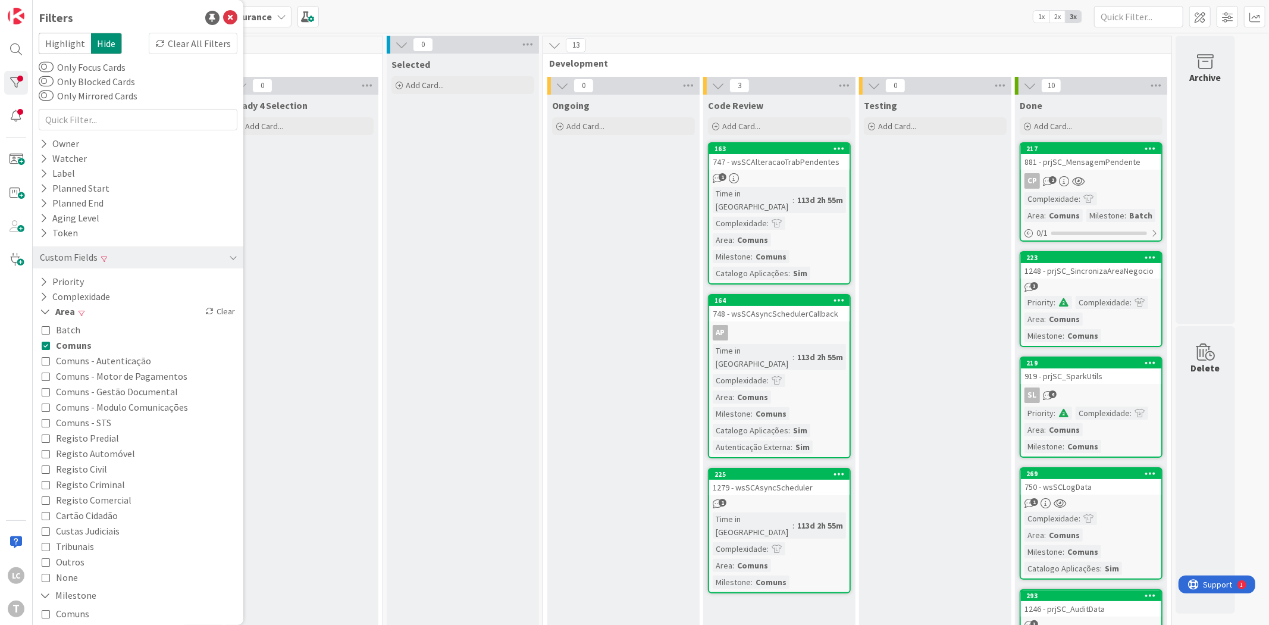
click at [48, 346] on icon at bounding box center [46, 345] width 8 height 8
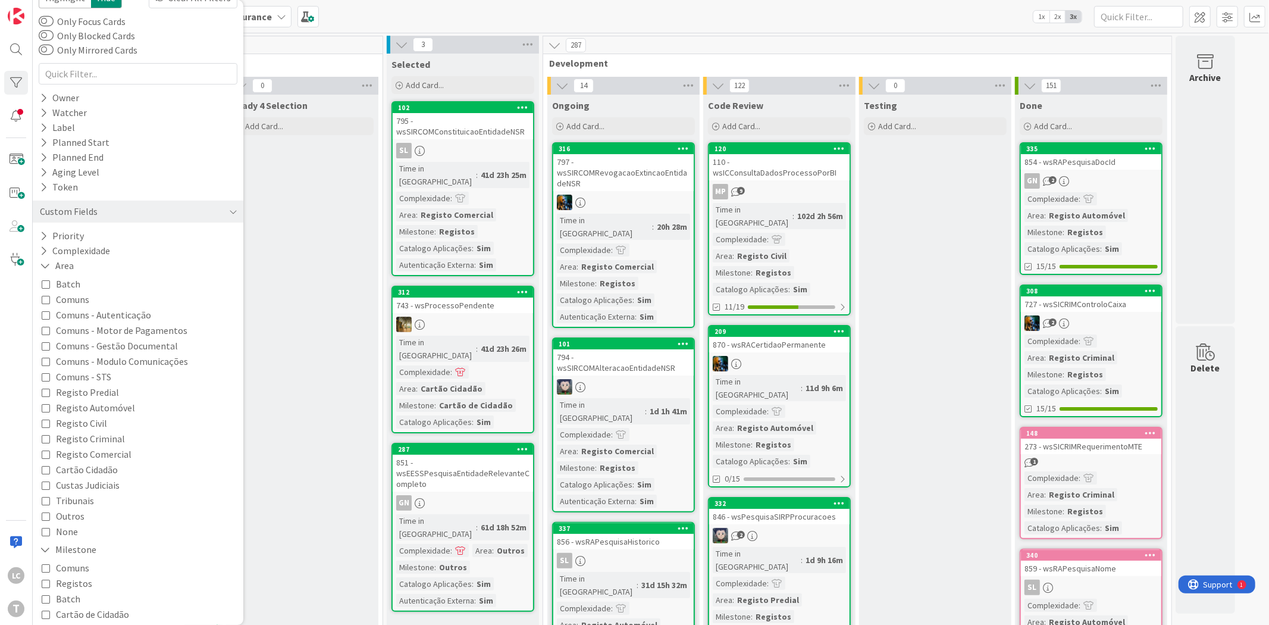
scroll to position [66, 0]
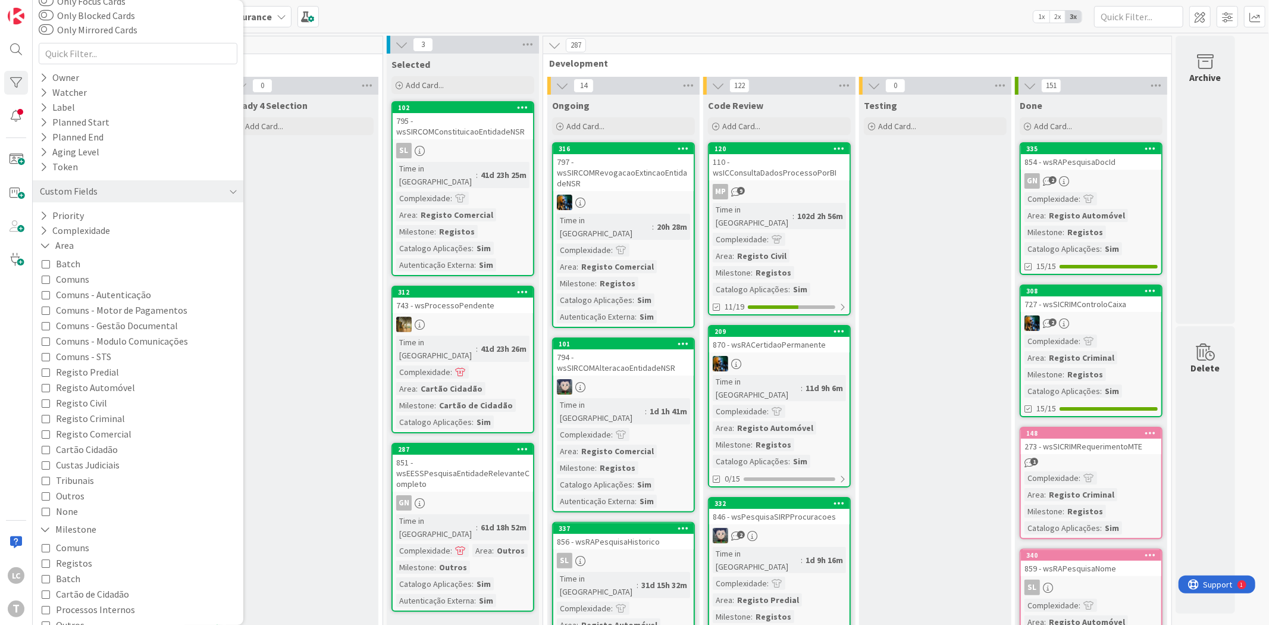
click at [44, 491] on icon at bounding box center [46, 495] width 8 height 8
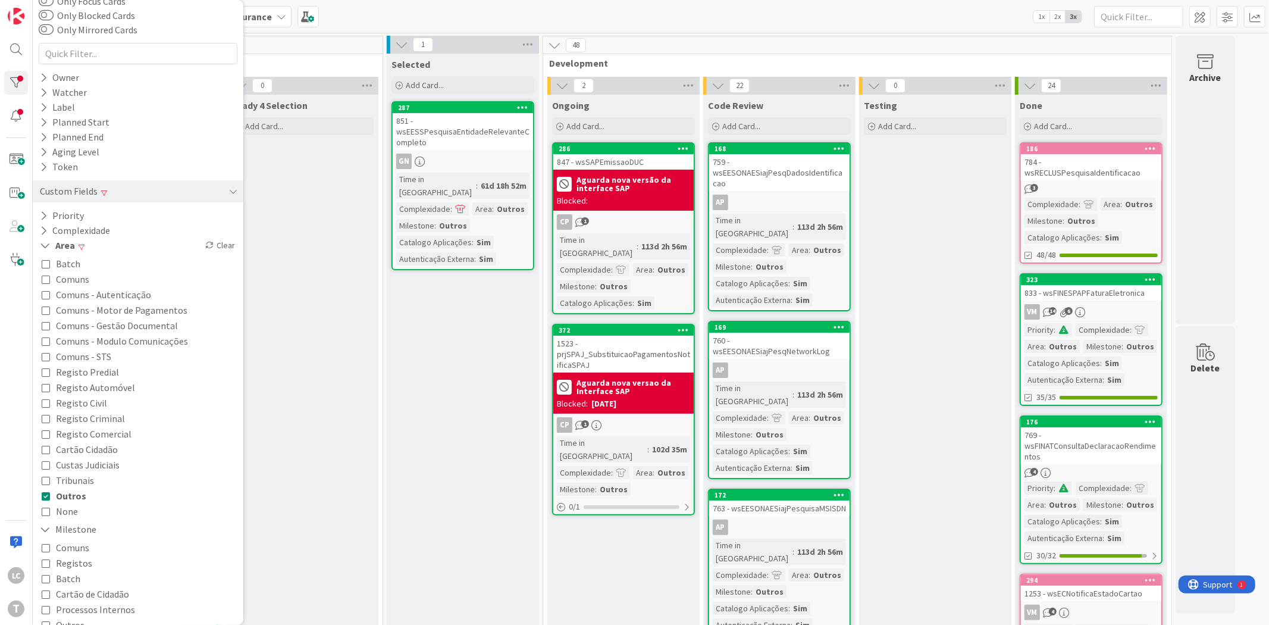
click at [46, 496] on icon at bounding box center [46, 495] width 8 height 8
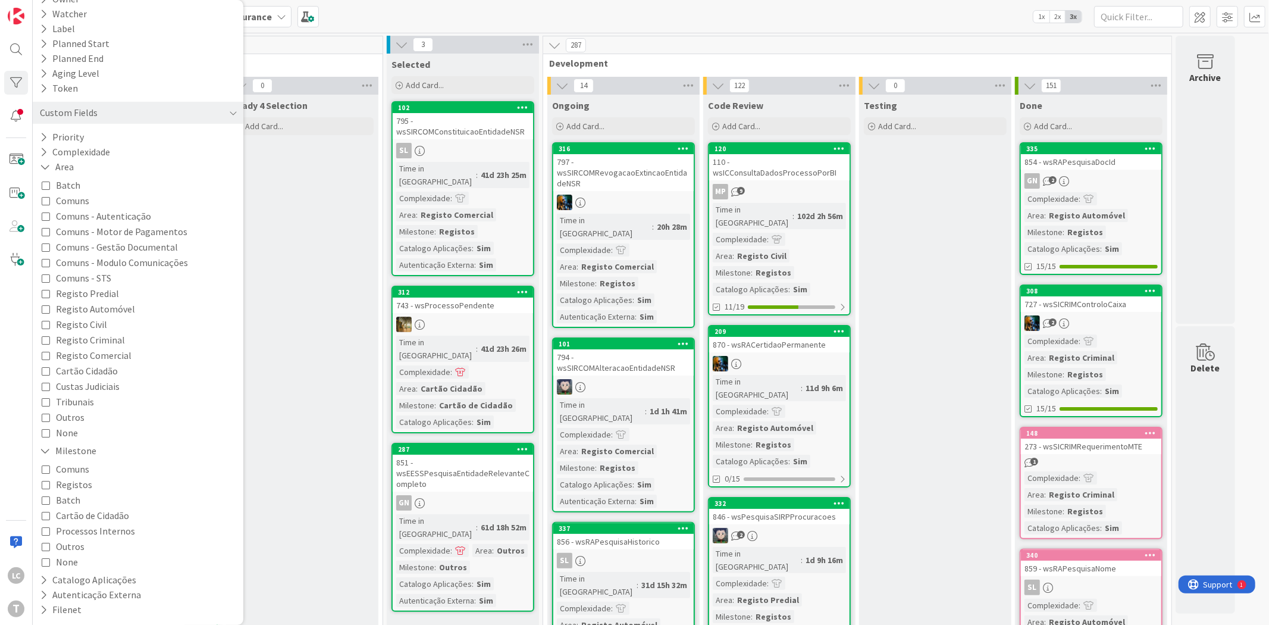
scroll to position [145, 0]
click at [44, 471] on icon at bounding box center [46, 468] width 8 height 8
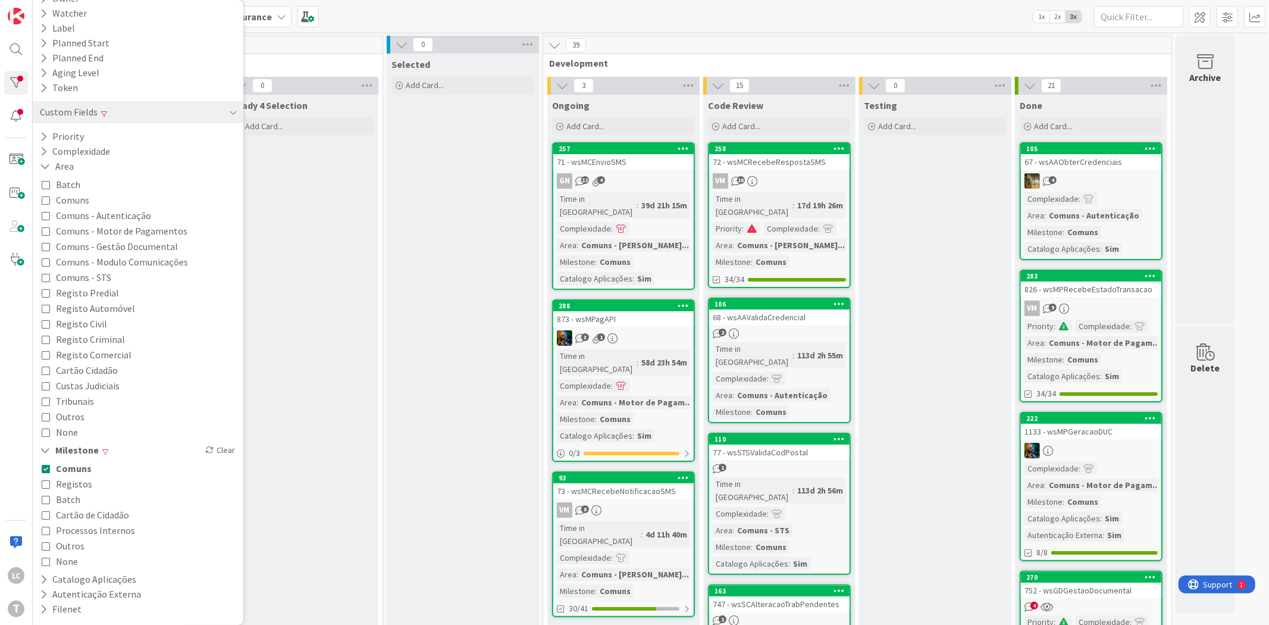
click at [44, 471] on icon at bounding box center [46, 468] width 8 height 8
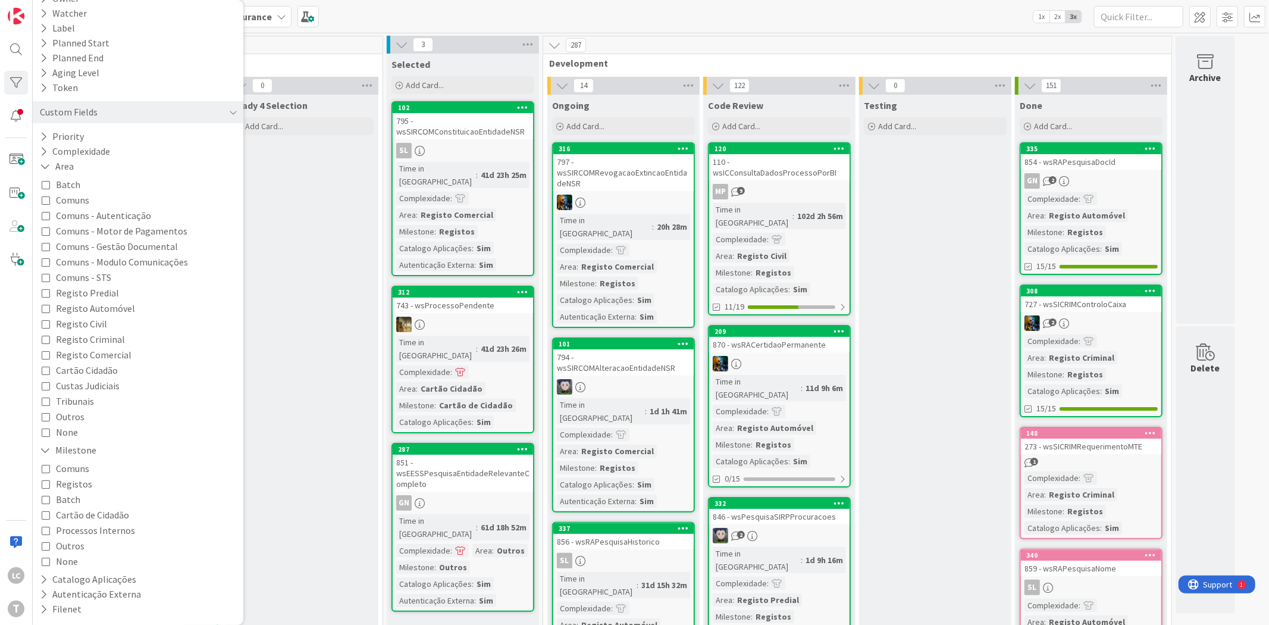
click at [48, 497] on icon at bounding box center [46, 499] width 8 height 8
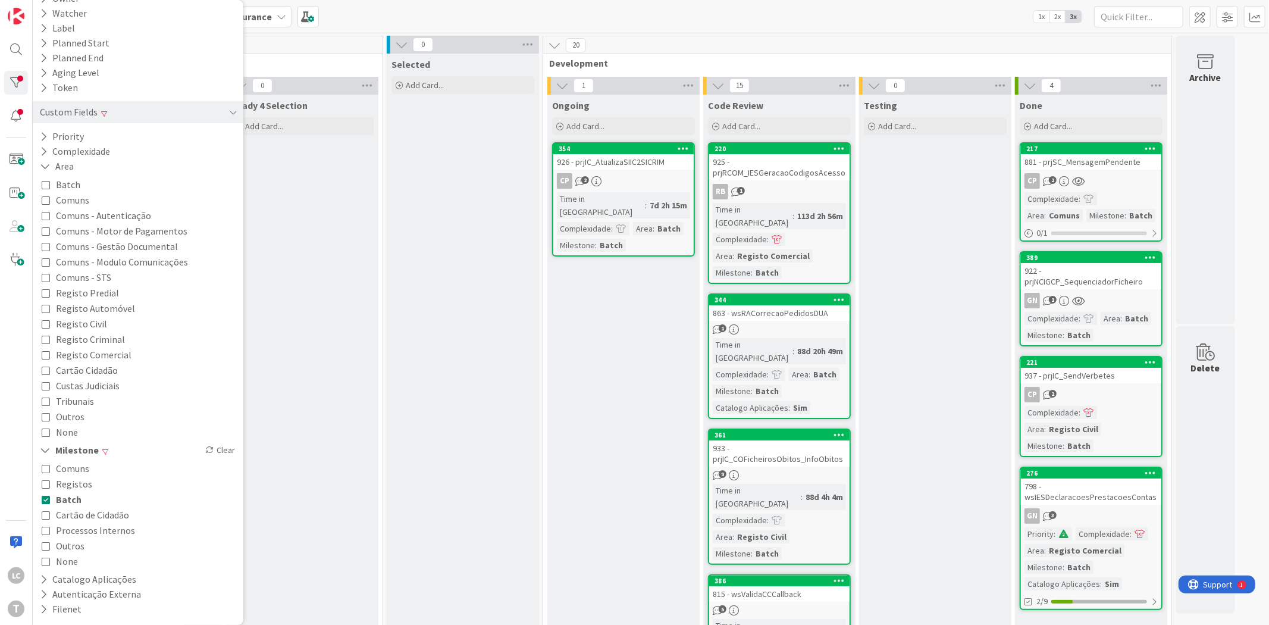
click at [48, 497] on icon at bounding box center [46, 499] width 8 height 8
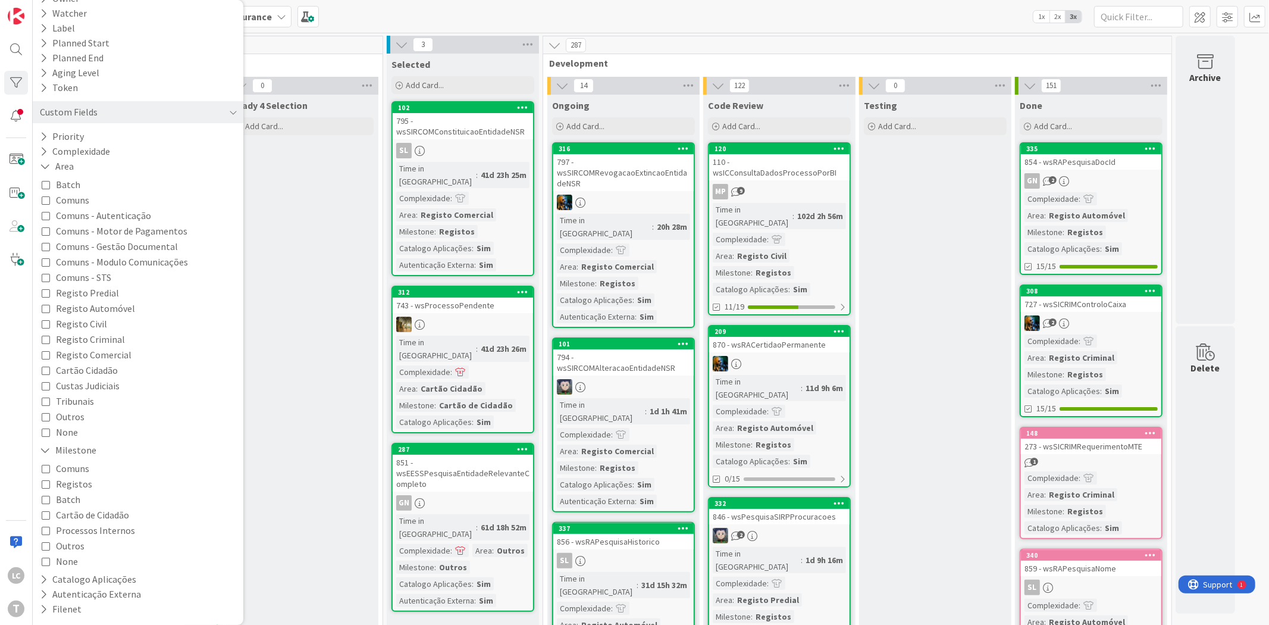
click at [46, 528] on icon at bounding box center [46, 530] width 8 height 8
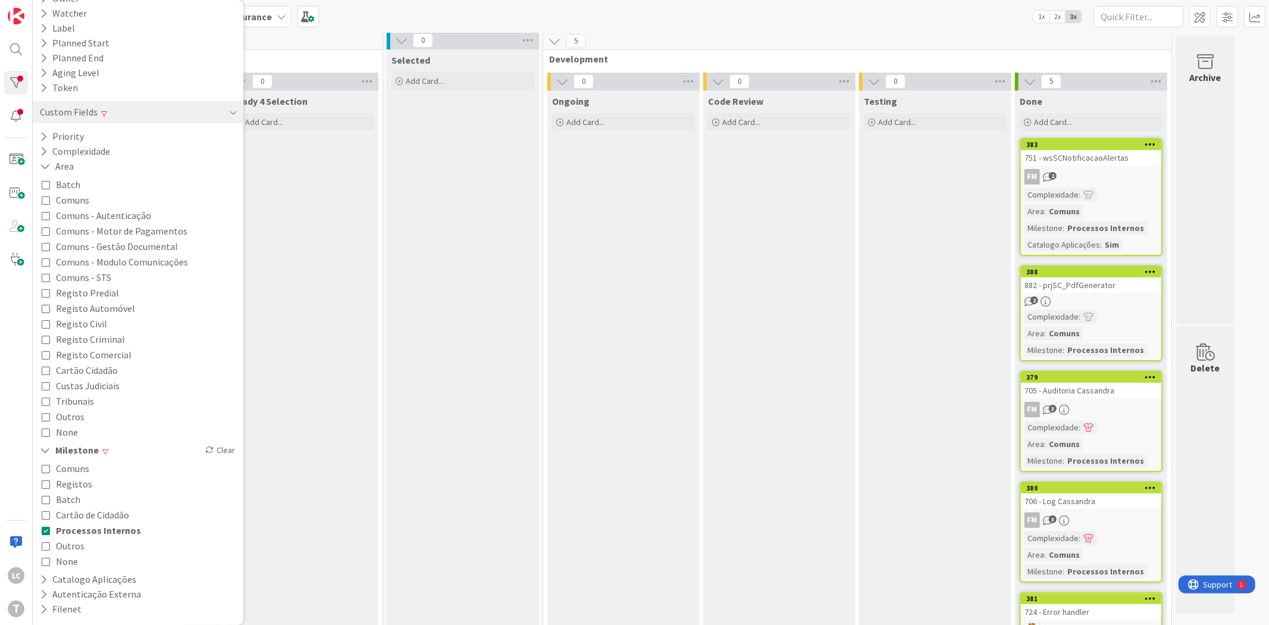
scroll to position [5, 0]
click at [78, 544] on span "Outros" at bounding box center [70, 545] width 29 height 15
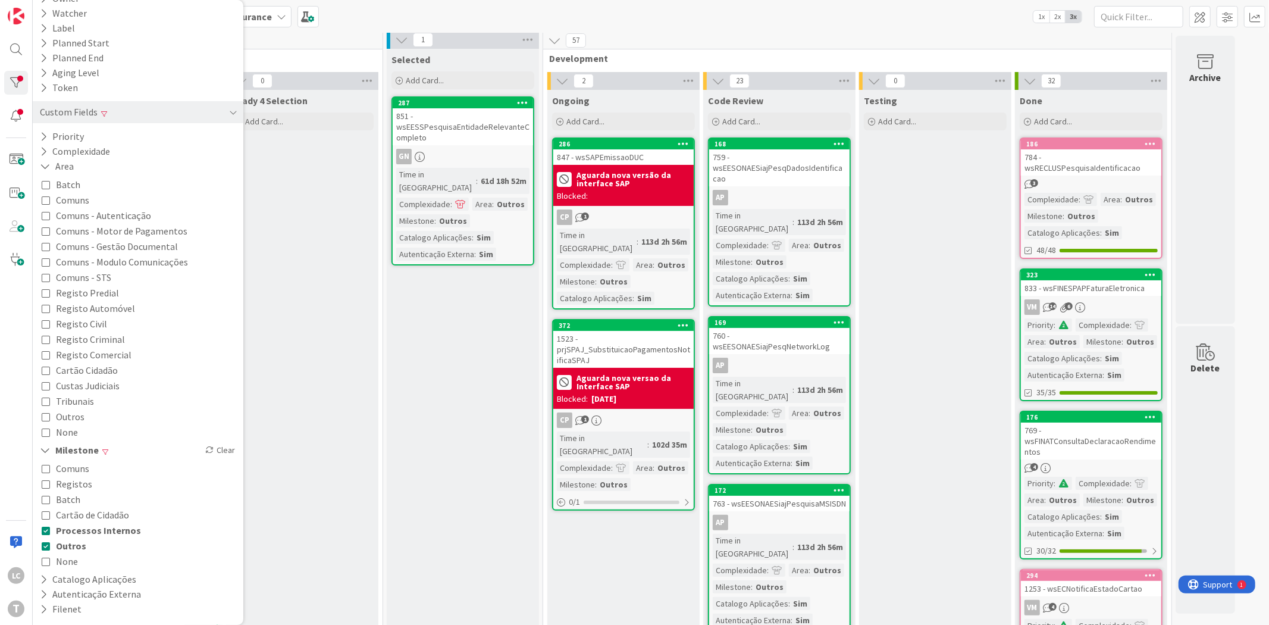
click at [78, 544] on span "Outros" at bounding box center [71, 545] width 30 height 15
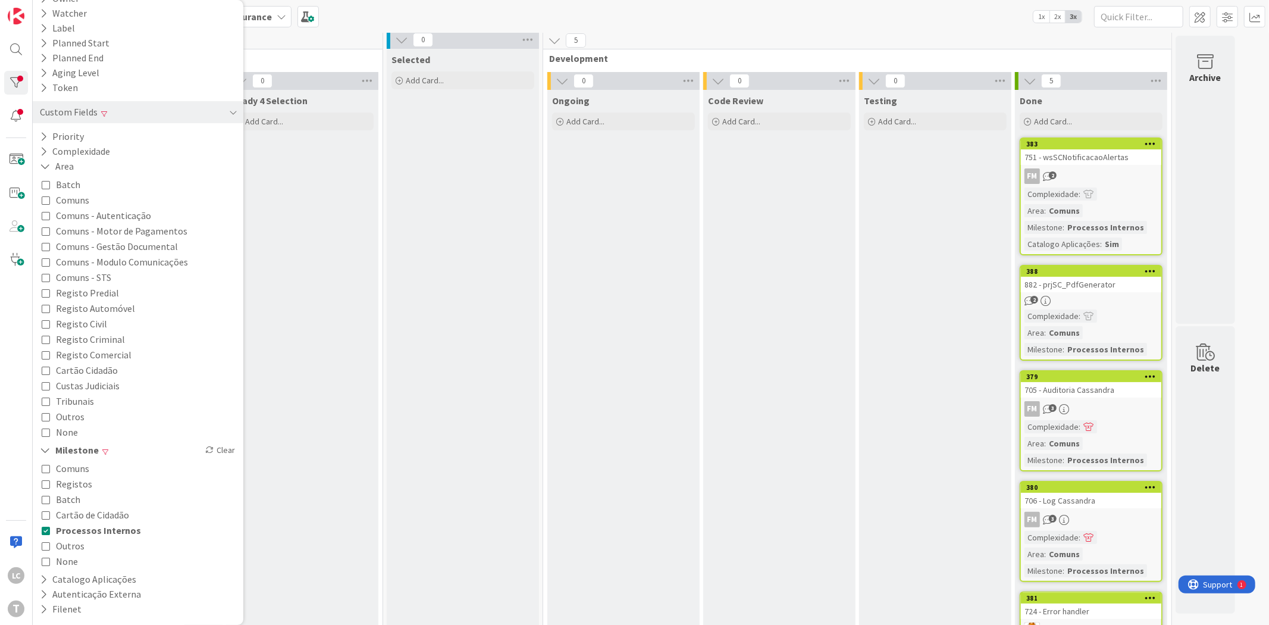
click at [893, 449] on div "Testing Add Card..." at bounding box center [935, 396] width 152 height 612
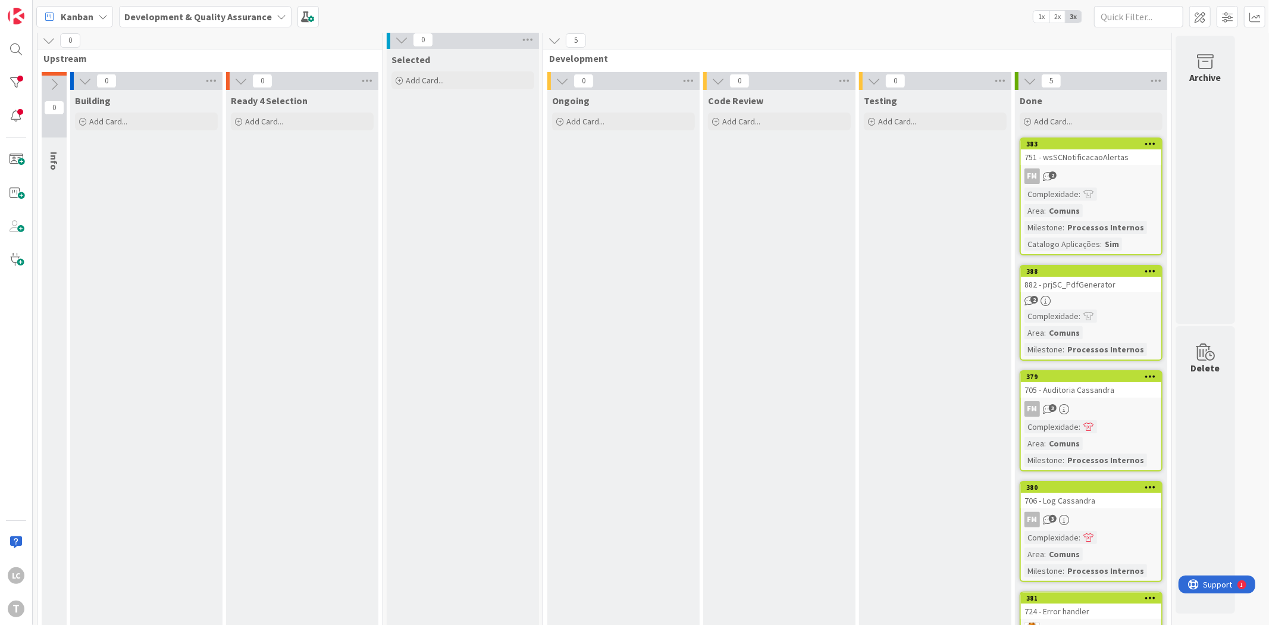
click at [655, 308] on div "Ongoing Add Card..." at bounding box center [623, 396] width 152 height 612
